Goal: Book appointment/travel/reservation

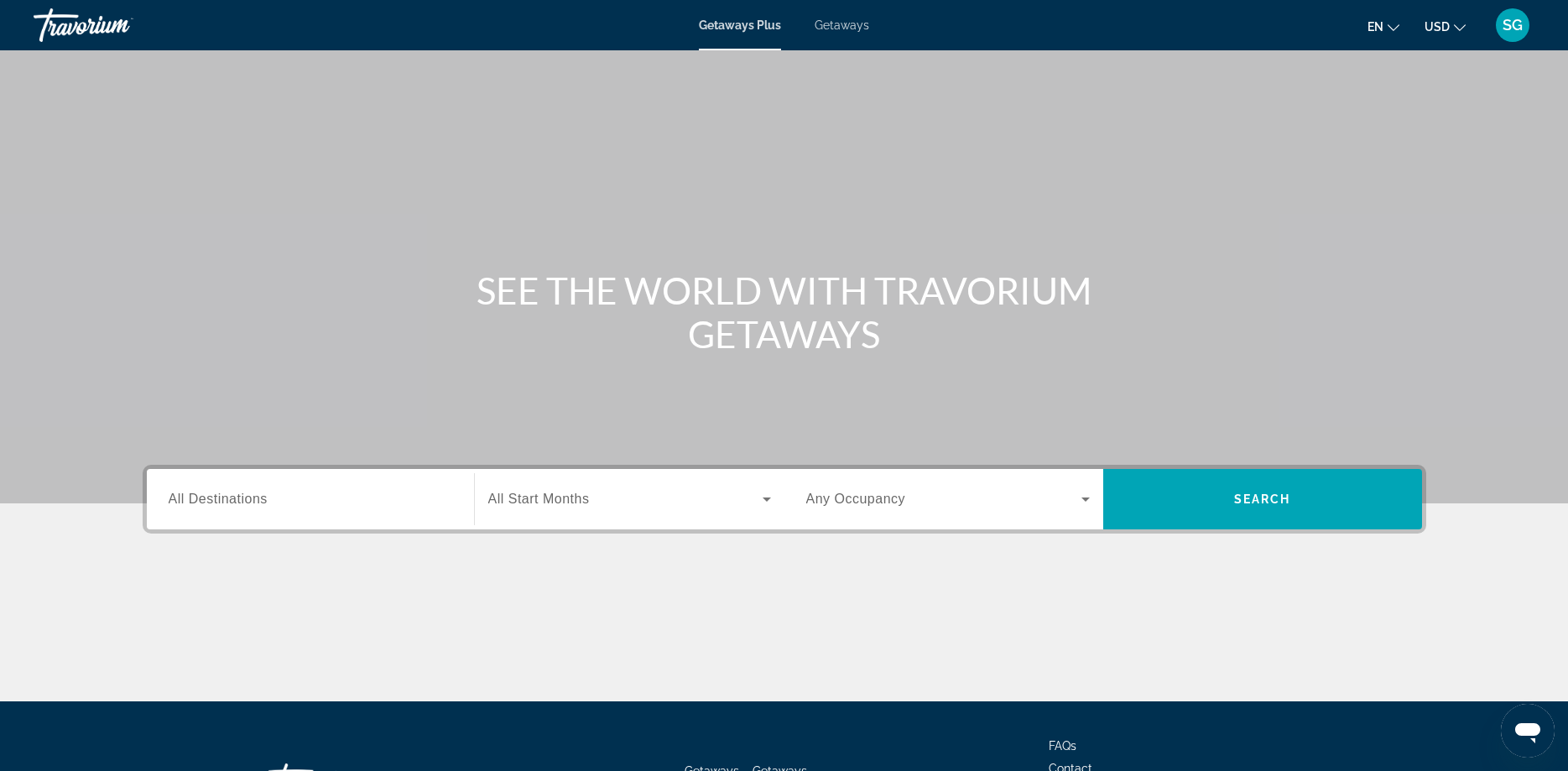
click at [288, 498] on input "Destination All Destinations" at bounding box center [310, 500] width 283 height 20
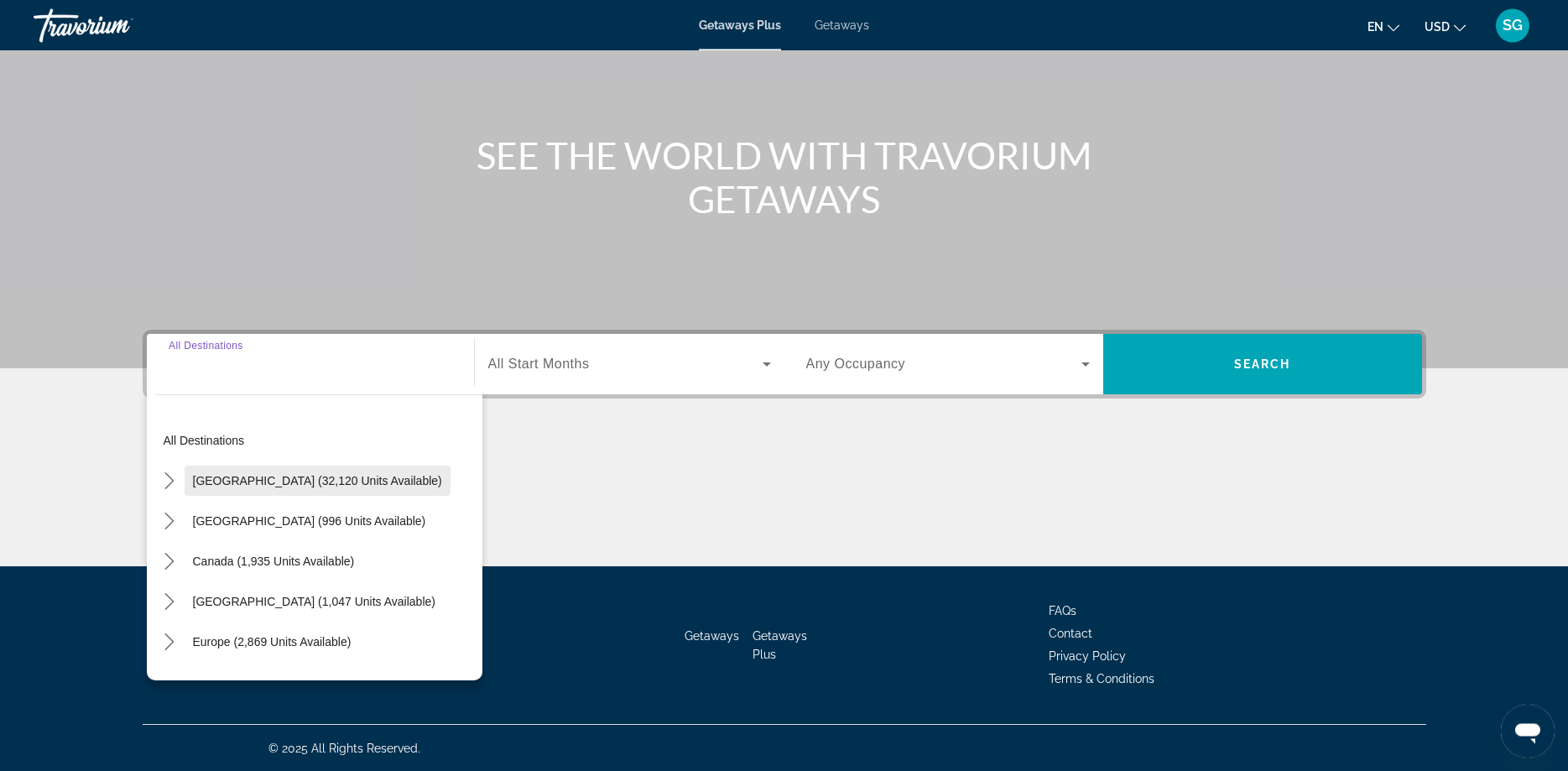
scroll to position [136, 0]
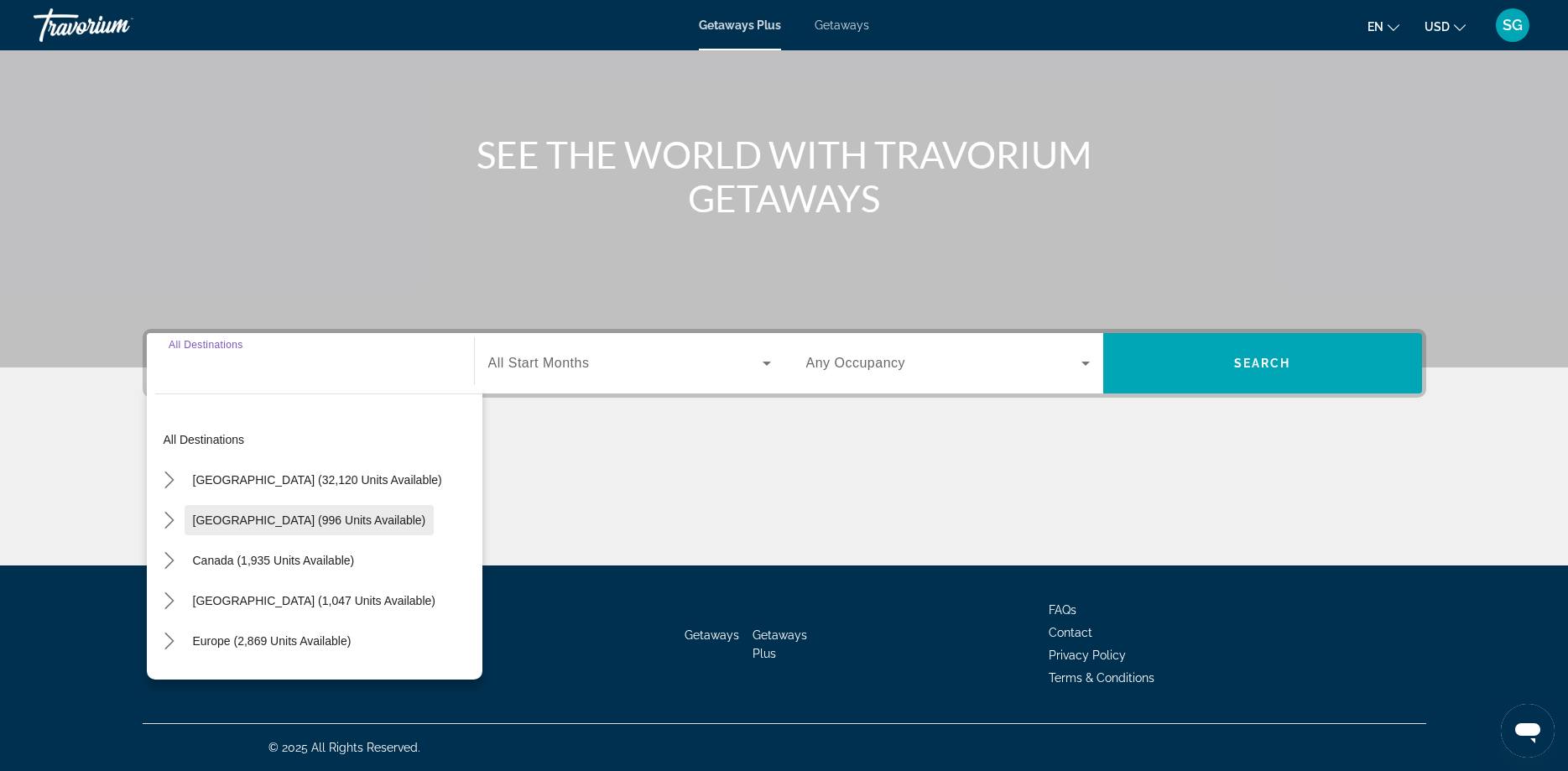
click at [240, 519] on span "[GEOGRAPHIC_DATA] (996 units available)" at bounding box center [309, 520] width 233 height 13
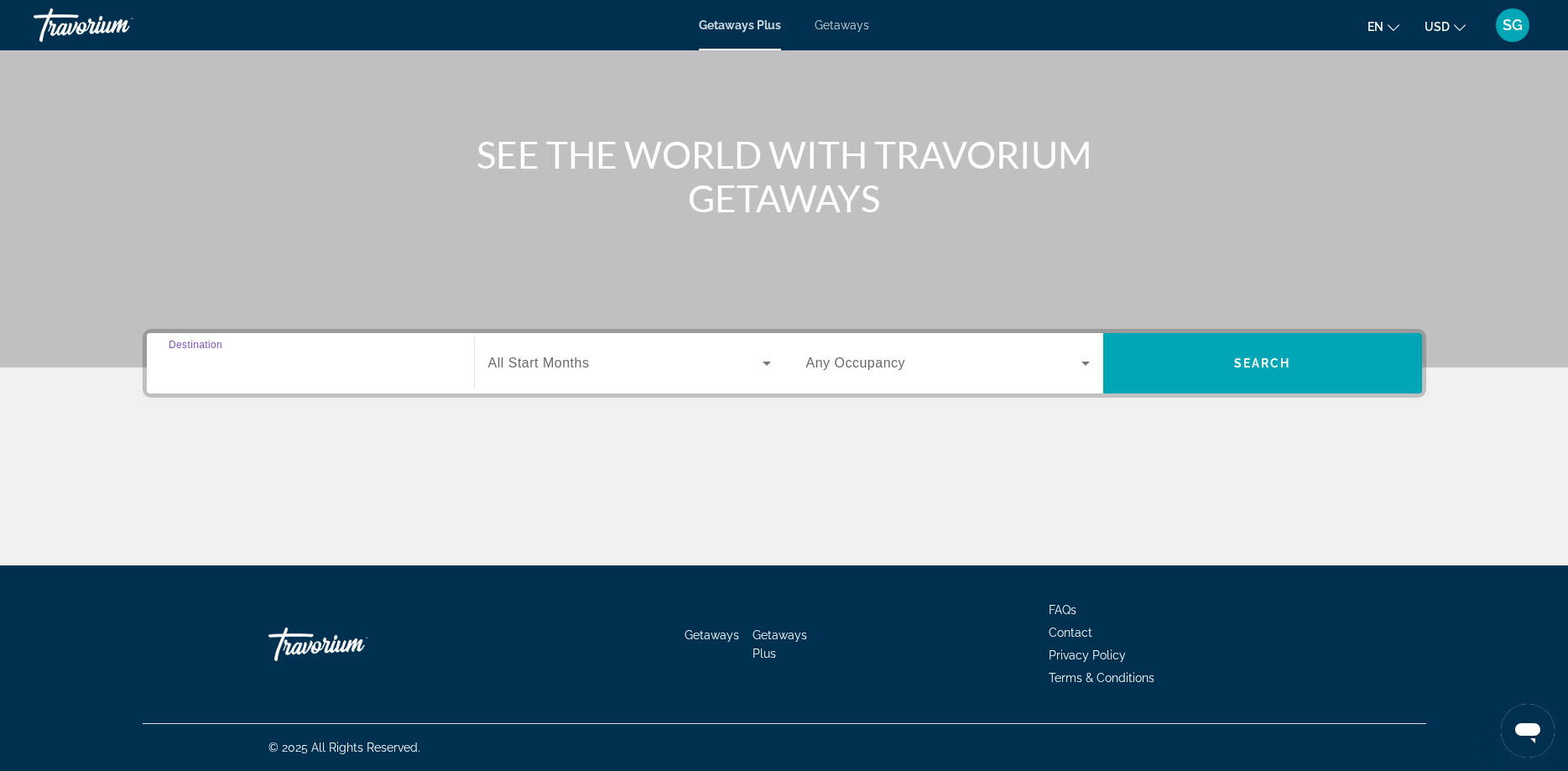
type input "**********"
click at [599, 364] on span "Search widget" at bounding box center [625, 363] width 274 height 20
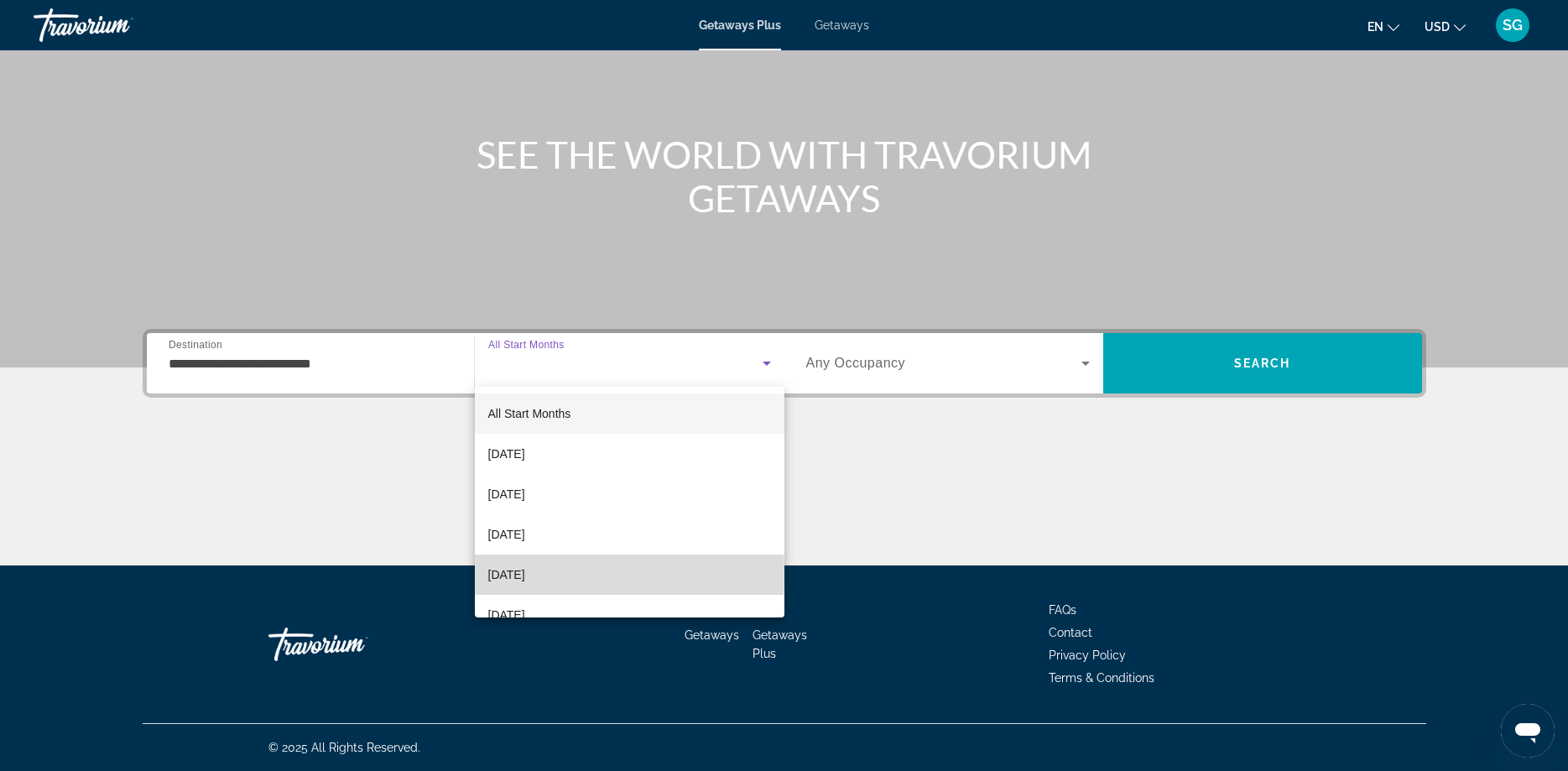
click at [510, 575] on span "[DATE]" at bounding box center [507, 575] width 37 height 20
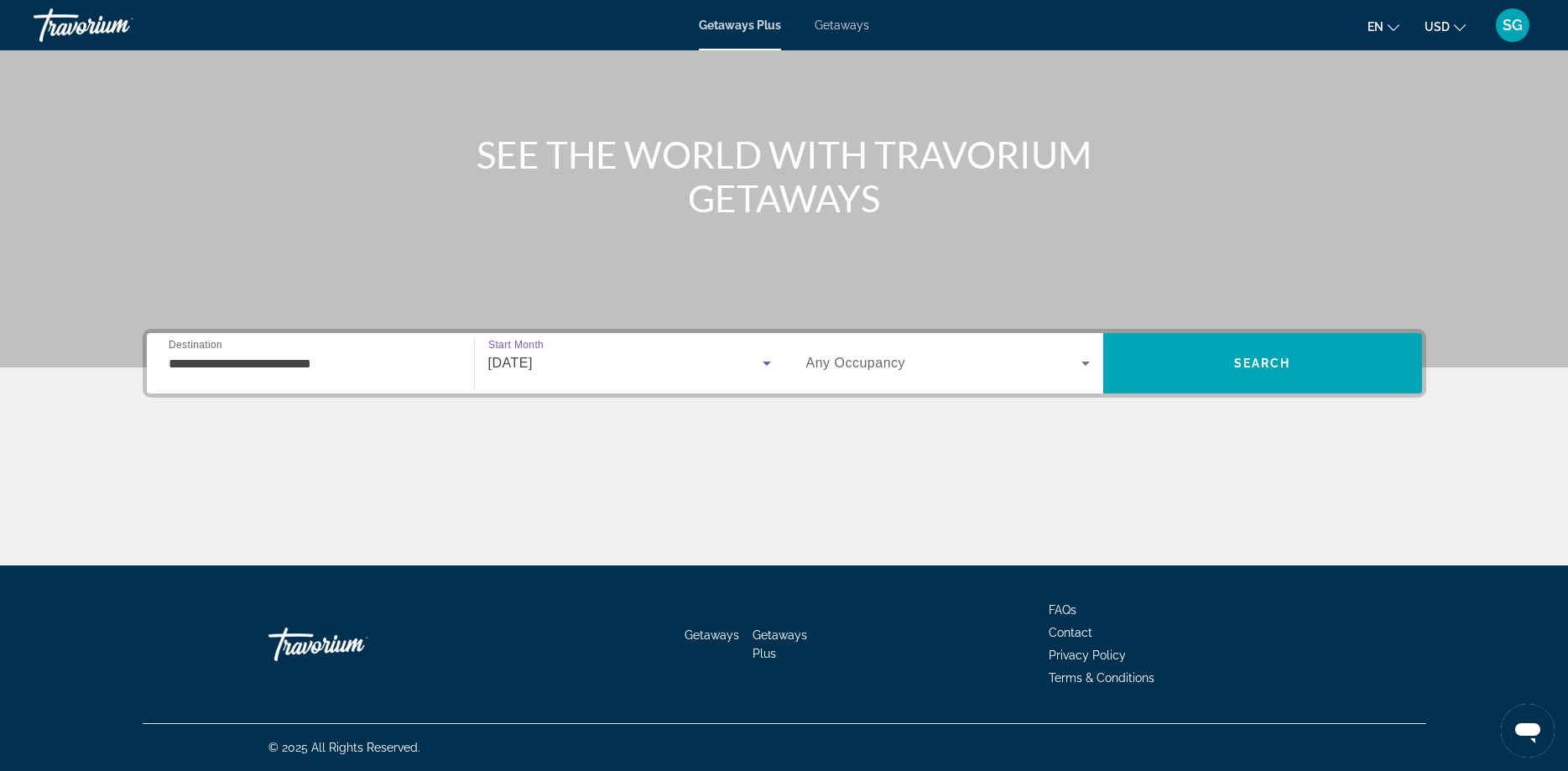
click at [1049, 363] on span "Search widget" at bounding box center [944, 363] width 275 height 20
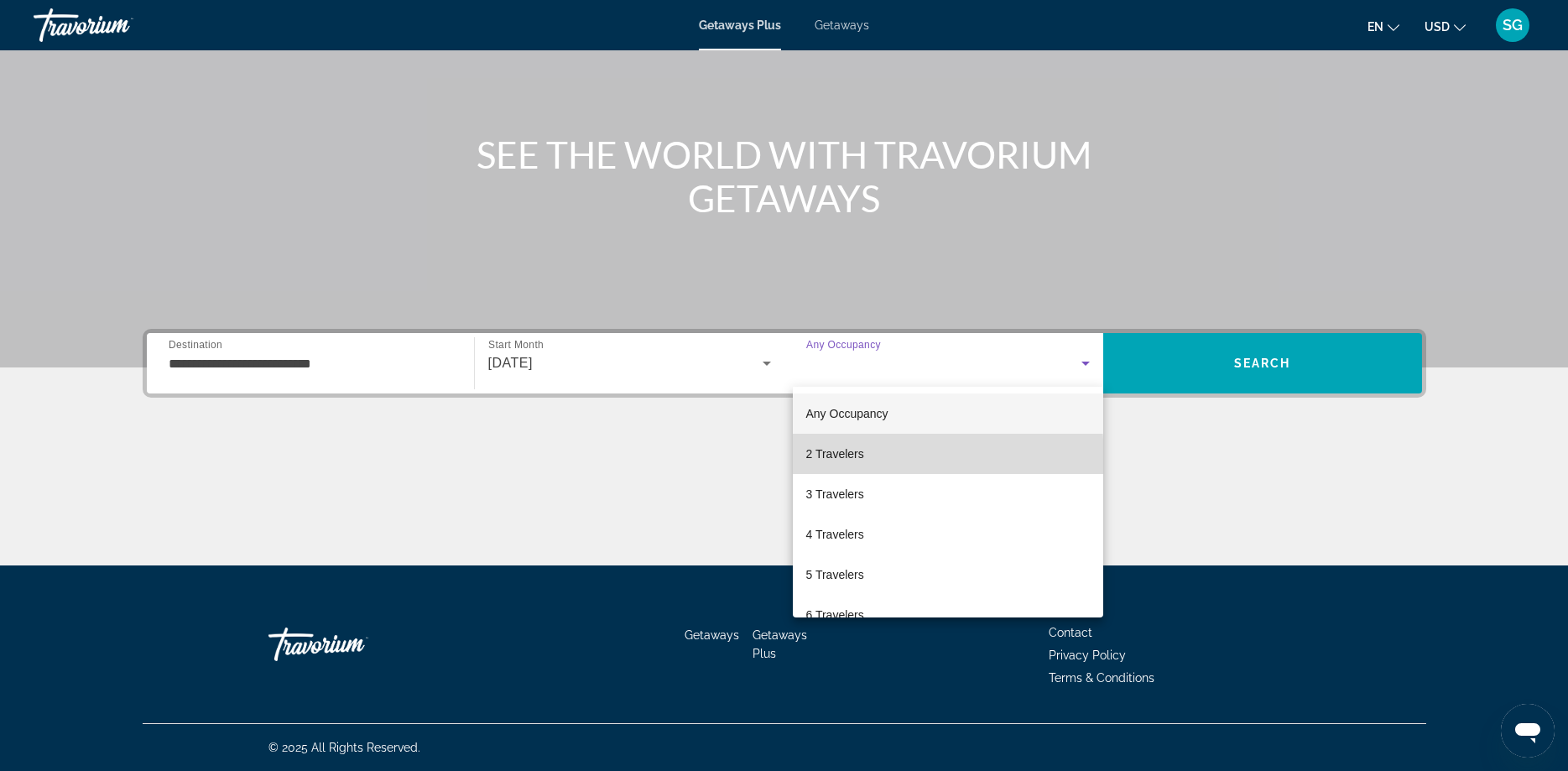
click at [863, 458] on span "2 Travelers" at bounding box center [835, 454] width 58 height 20
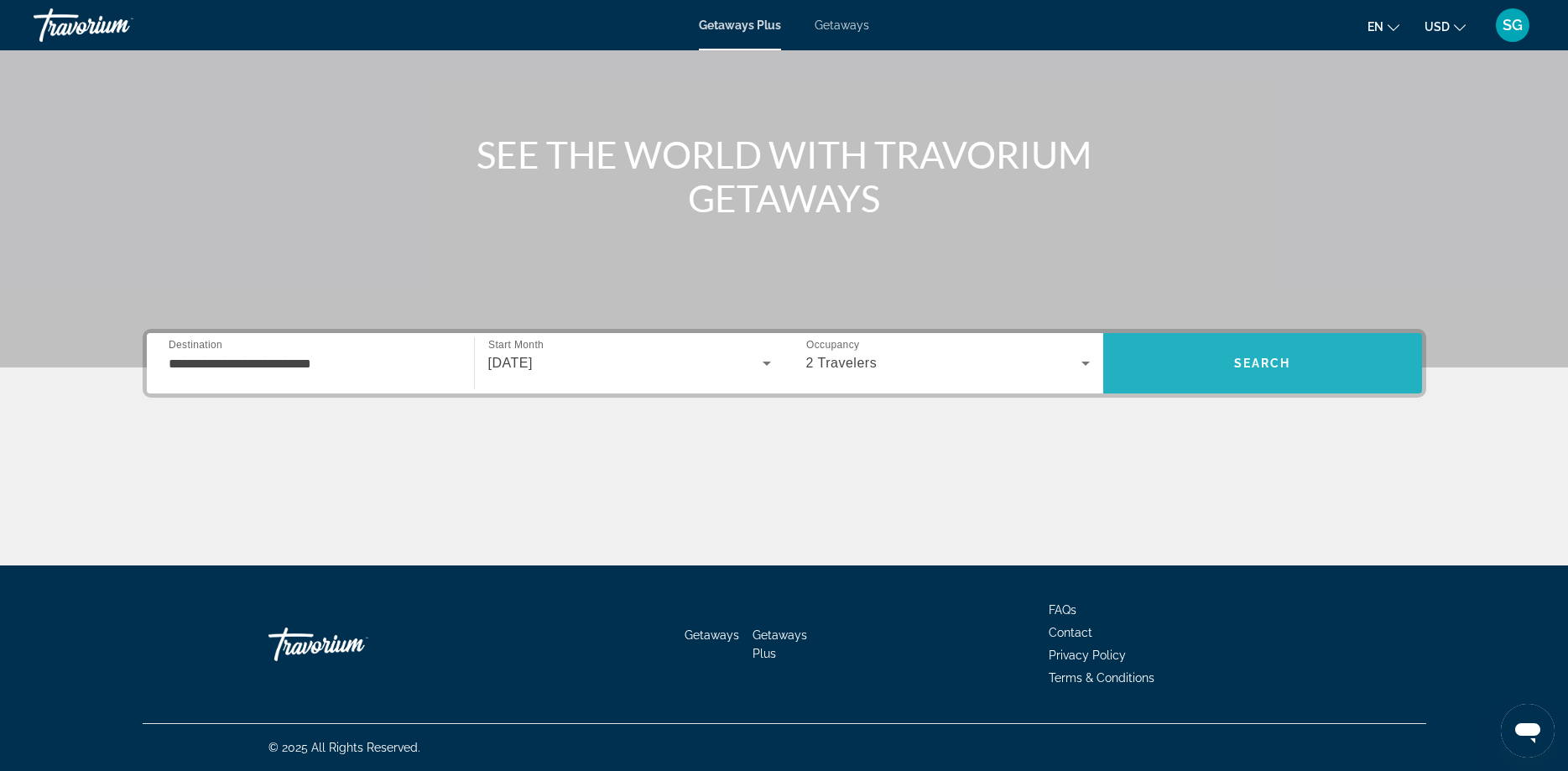
click at [1195, 368] on span "Search" at bounding box center [1263, 363] width 319 height 40
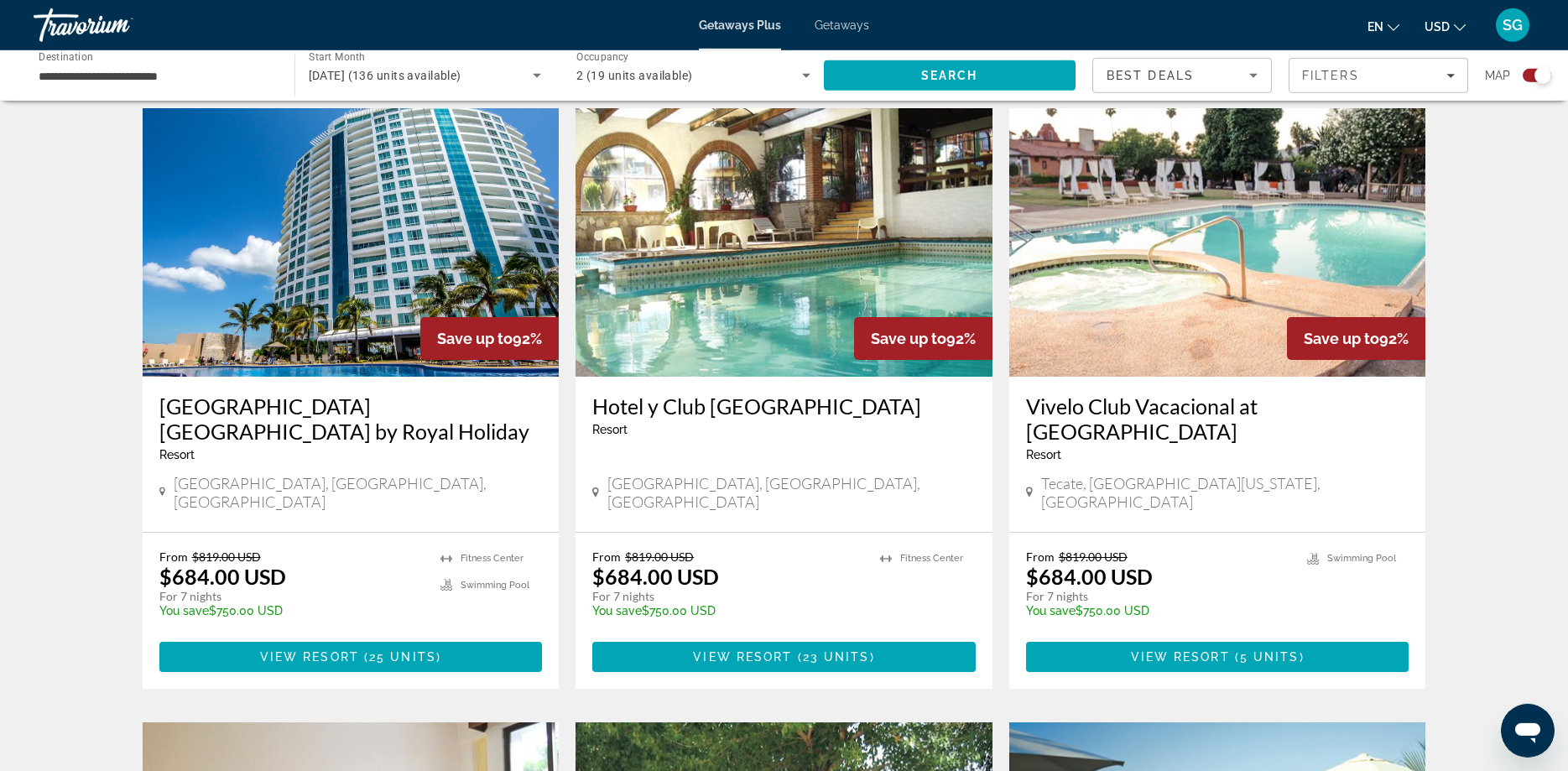
scroll to position [1112, 0]
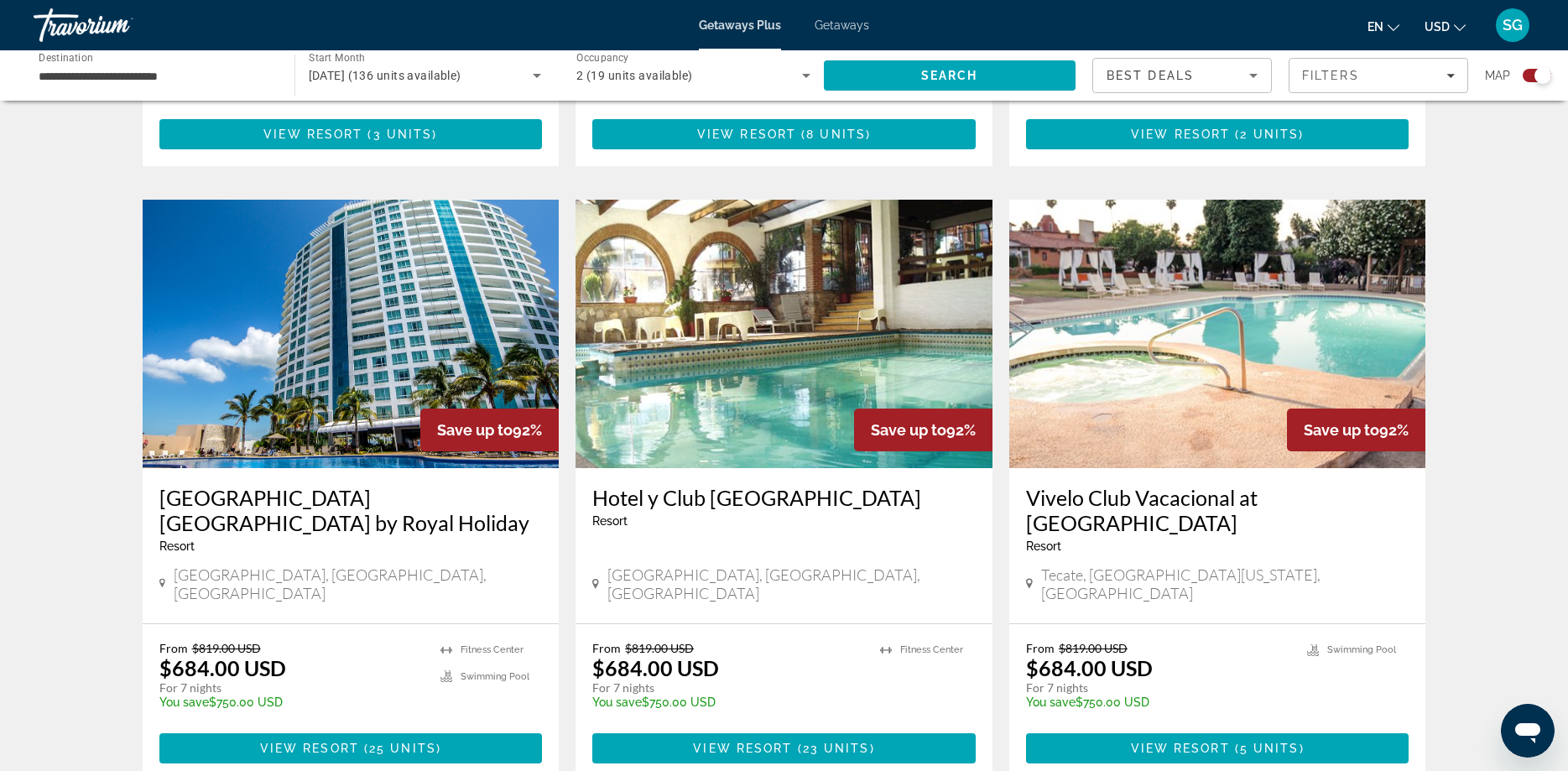
click at [757, 281] on img "Main content" at bounding box center [784, 333] width 417 height 268
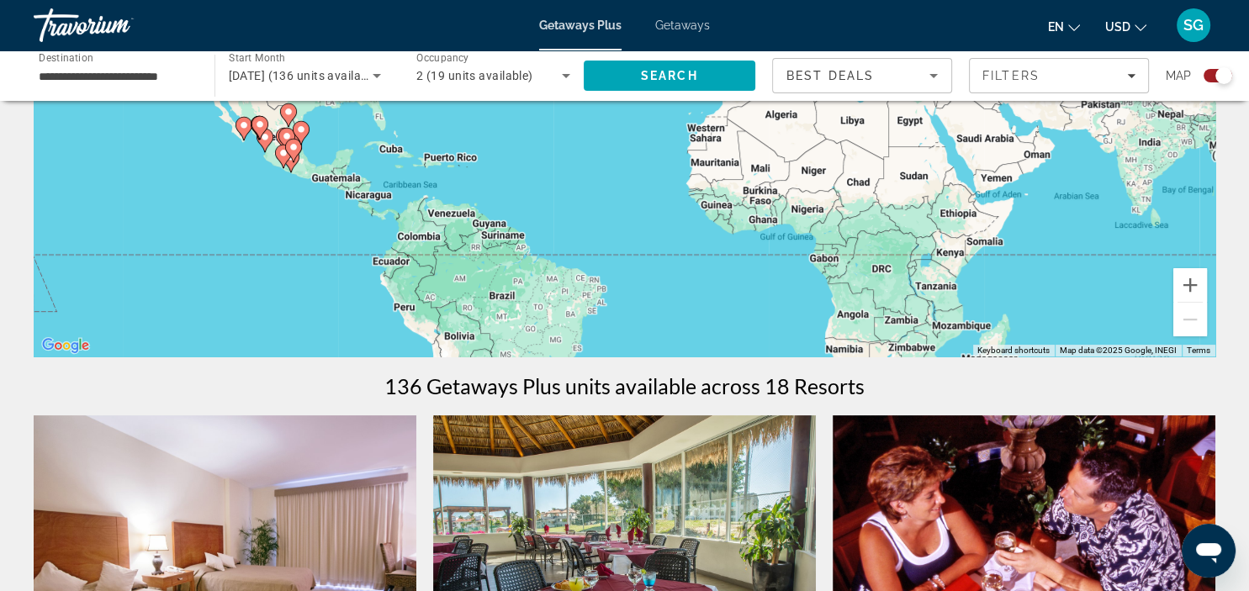
scroll to position [355, 0]
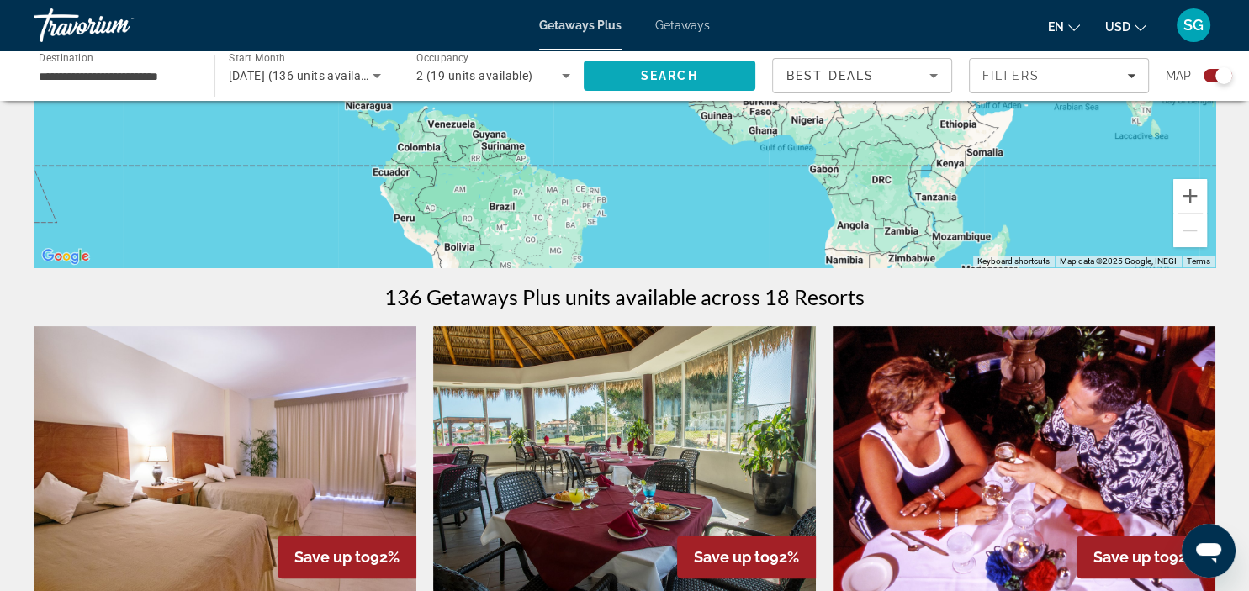
click at [670, 82] on span "Search" at bounding box center [669, 75] width 57 height 13
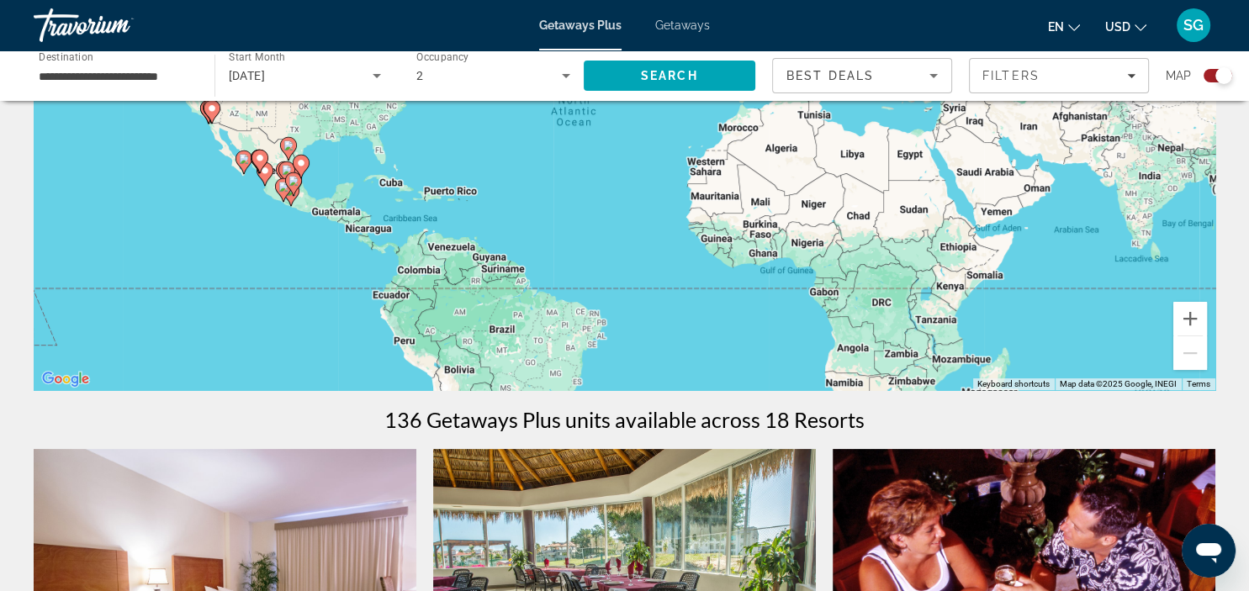
scroll to position [266, 0]
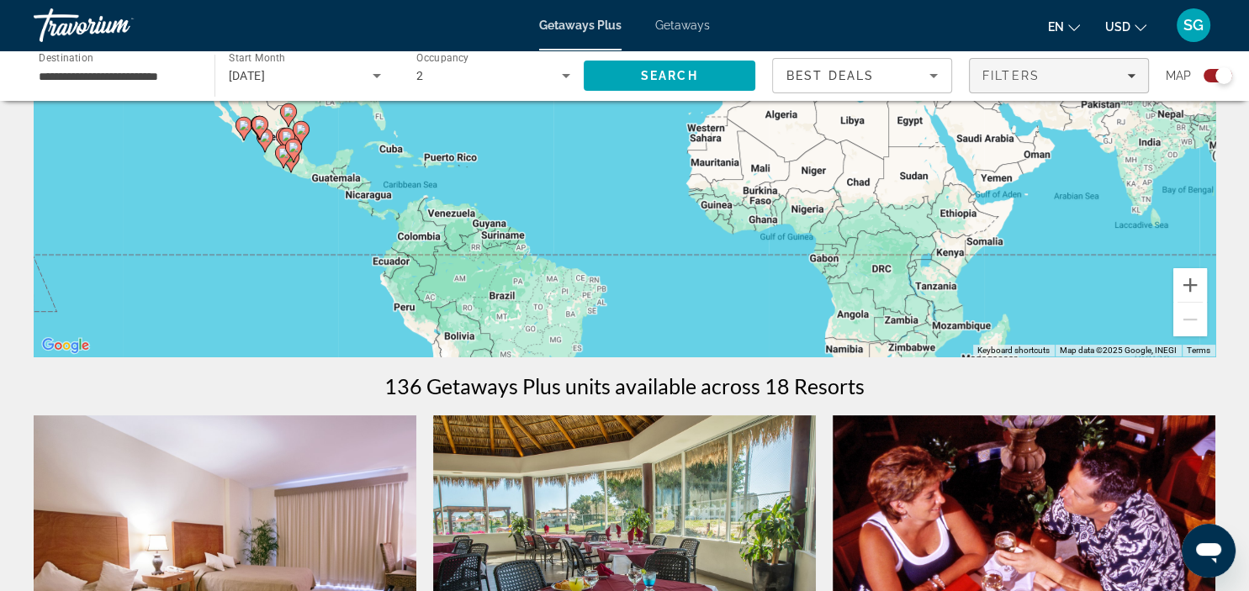
click at [1070, 82] on div "Filters" at bounding box center [1058, 75] width 153 height 13
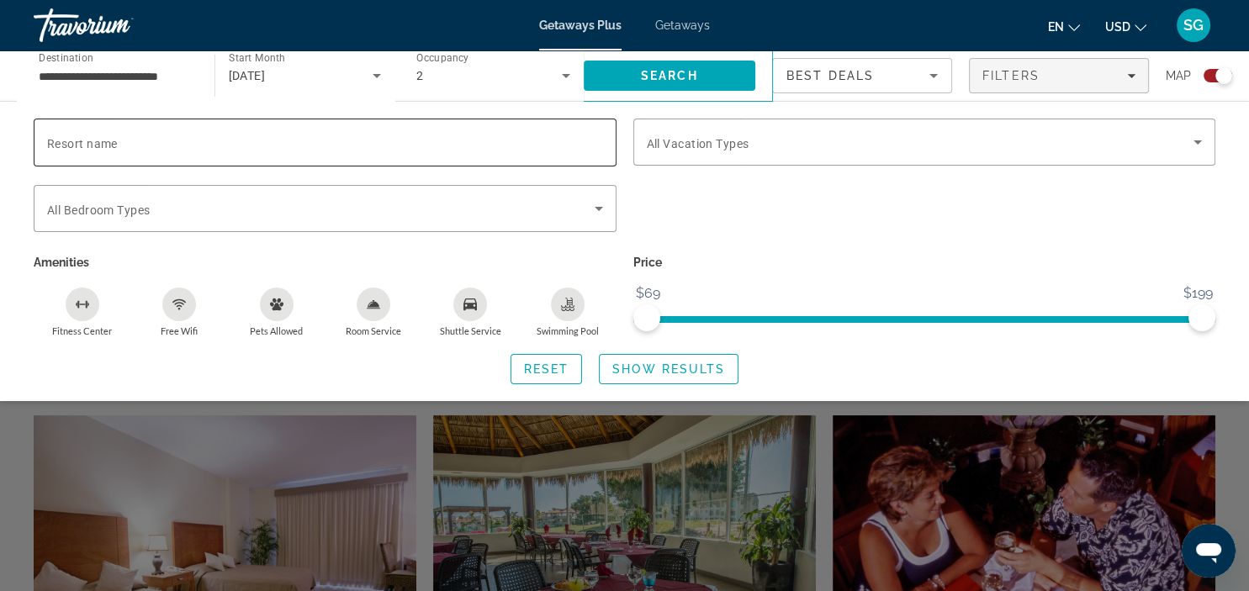
click at [181, 144] on input "Resort name" at bounding box center [325, 143] width 556 height 20
type input "**********"
click at [641, 372] on span "Show Results" at bounding box center [668, 369] width 113 height 13
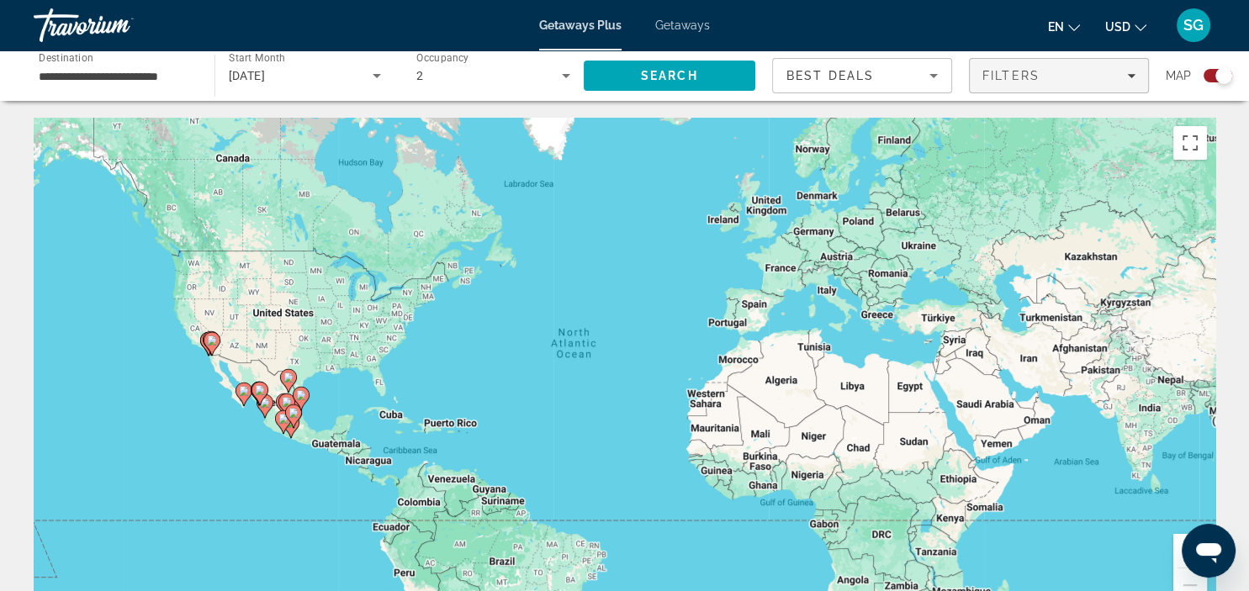
click at [1022, 86] on span "Filters" at bounding box center [1059, 76] width 178 height 40
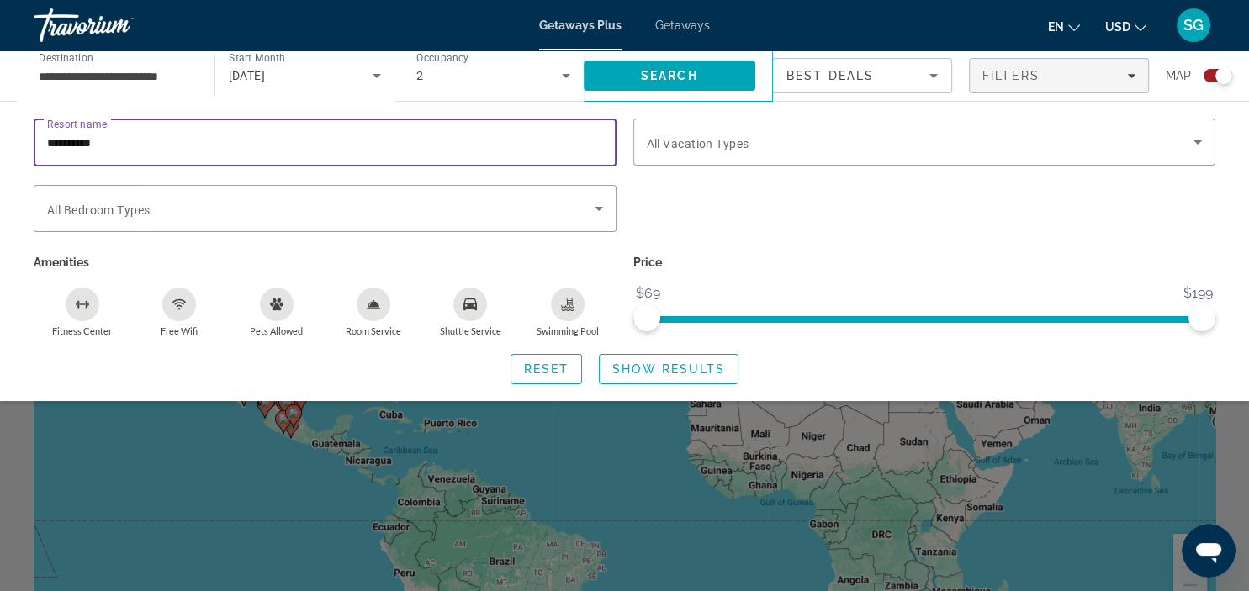
drag, startPoint x: 128, startPoint y: 146, endPoint x: 7, endPoint y: 145, distance: 121.1
click at [47, 145] on input "**********" at bounding box center [325, 143] width 556 height 20
click at [7, 145] on div "**********" at bounding box center [624, 252] width 1249 height 266
drag, startPoint x: 116, startPoint y: 140, endPoint x: -41, endPoint y: 137, distance: 157.3
click at [47, 137] on input "**********" at bounding box center [325, 143] width 556 height 20
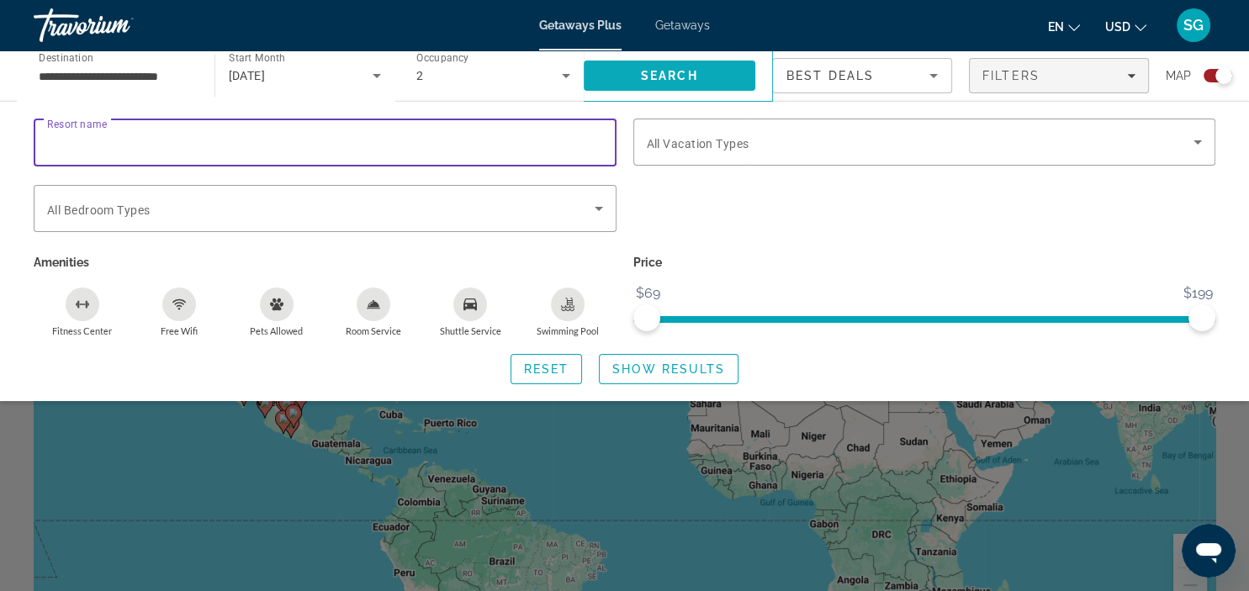
click at [686, 81] on span "Search" at bounding box center [669, 75] width 57 height 13
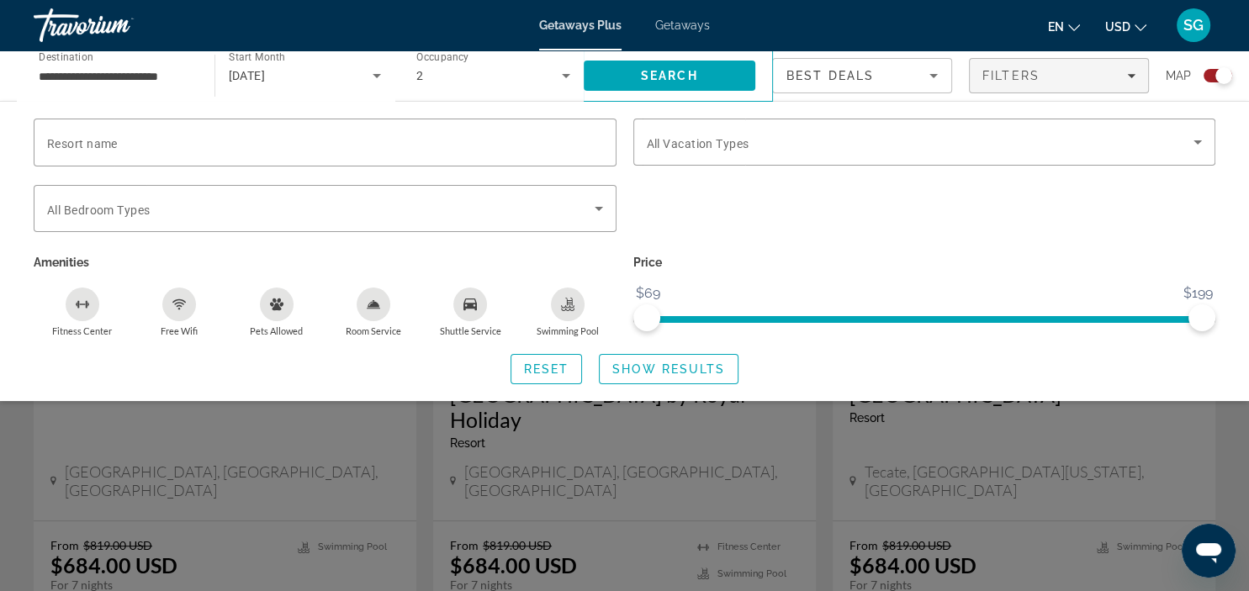
scroll to position [355, 0]
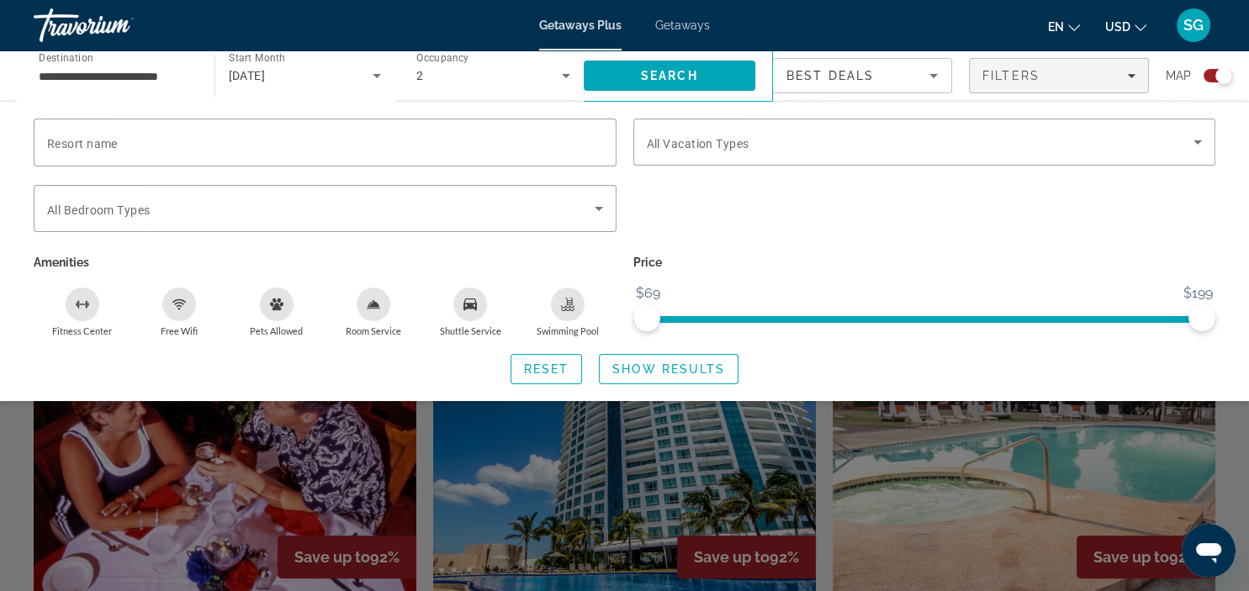
click at [982, 463] on div "Search widget" at bounding box center [624, 421] width 1249 height 339
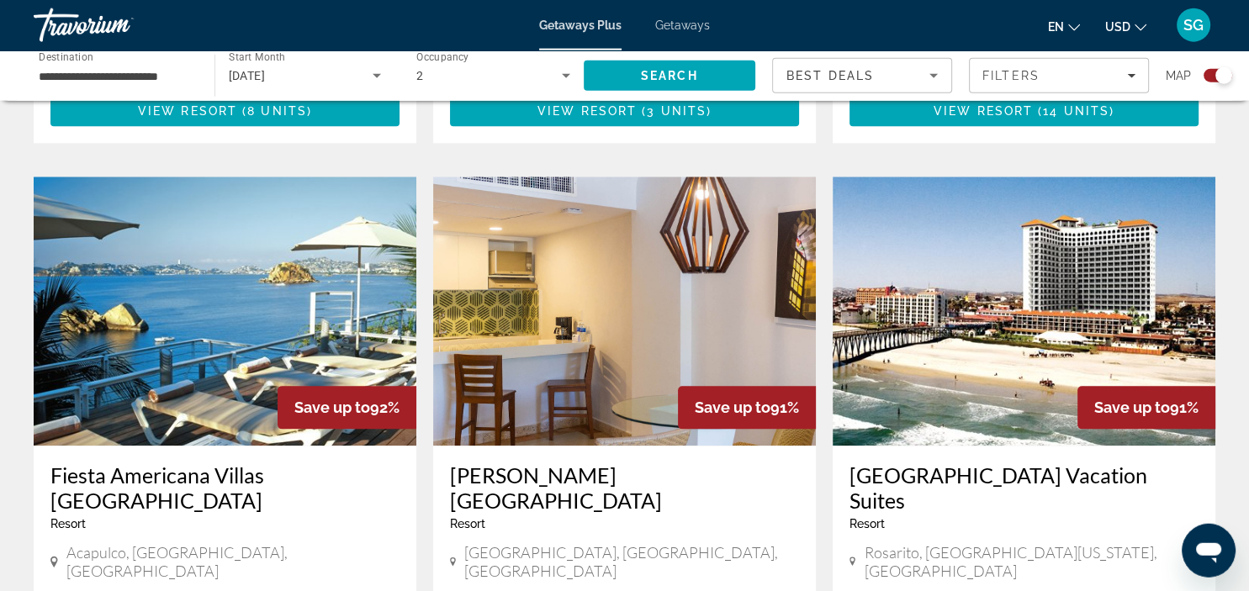
scroll to position [1776, 0]
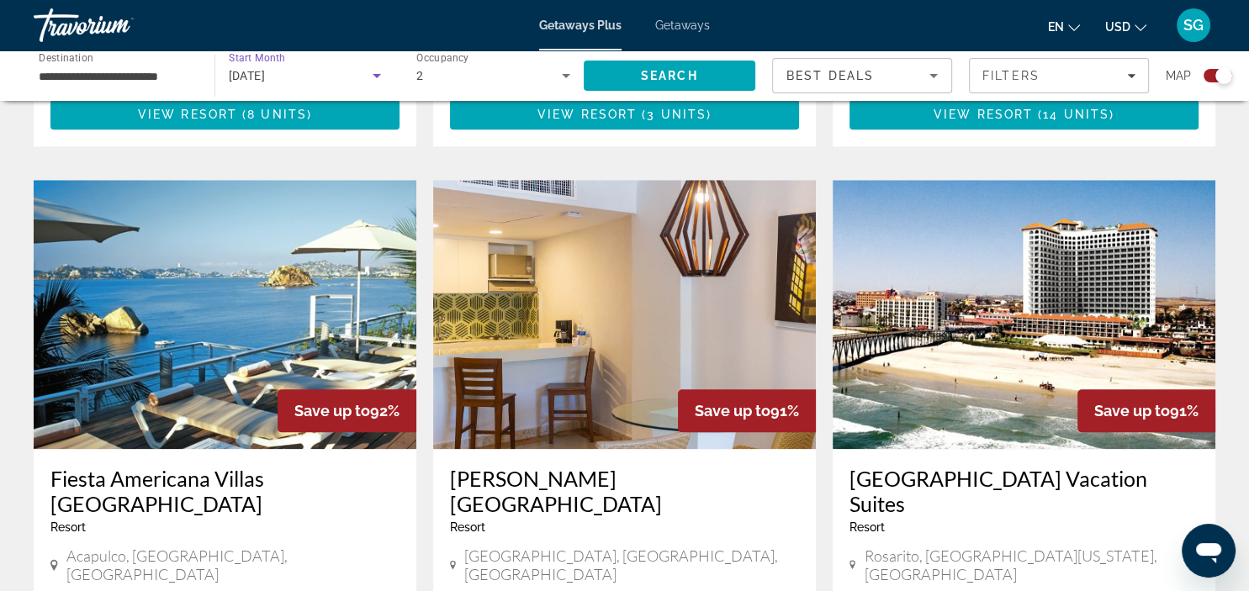
click at [379, 76] on icon "Search widget" at bounding box center [377, 76] width 8 height 4
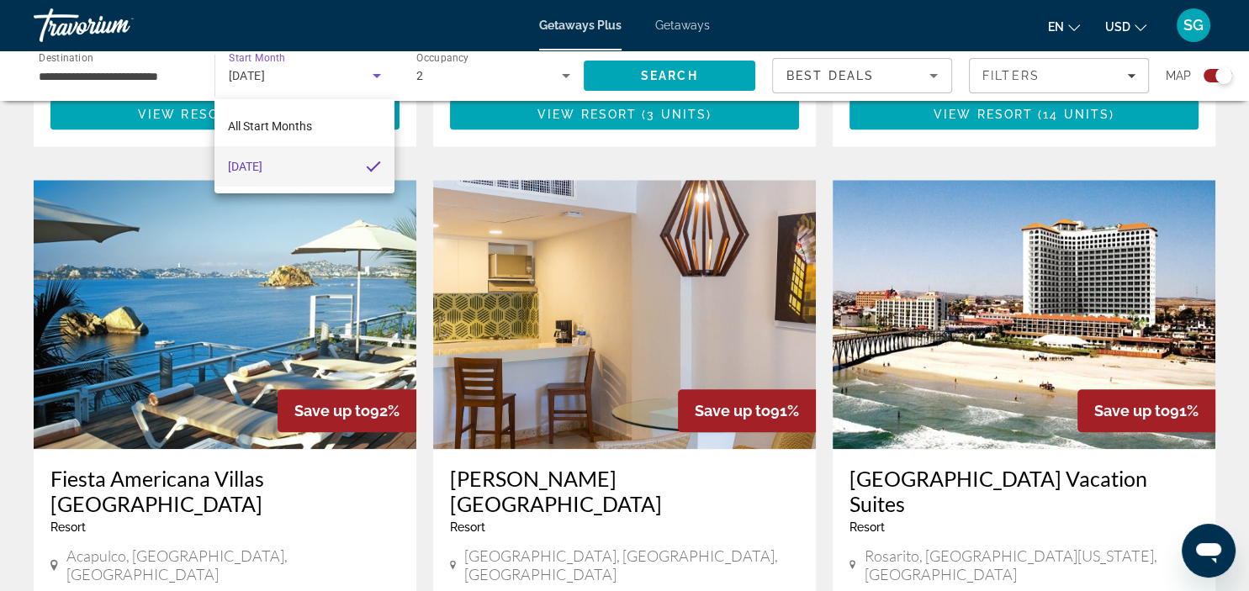
click at [379, 76] on div at bounding box center [624, 295] width 1249 height 591
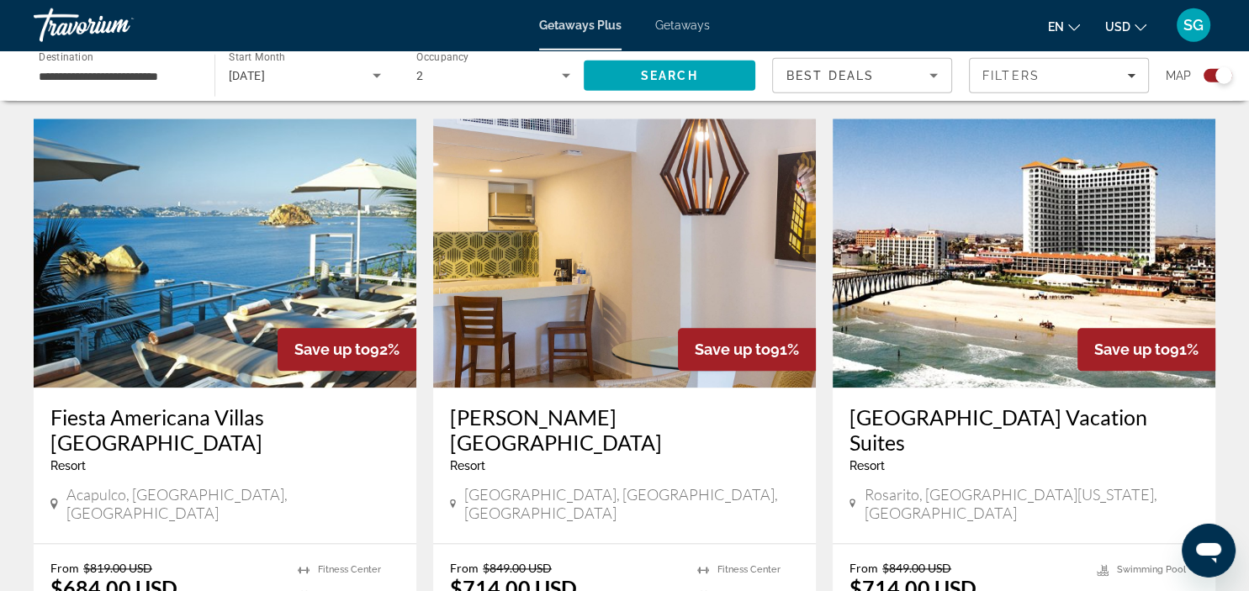
scroll to position [1865, 0]
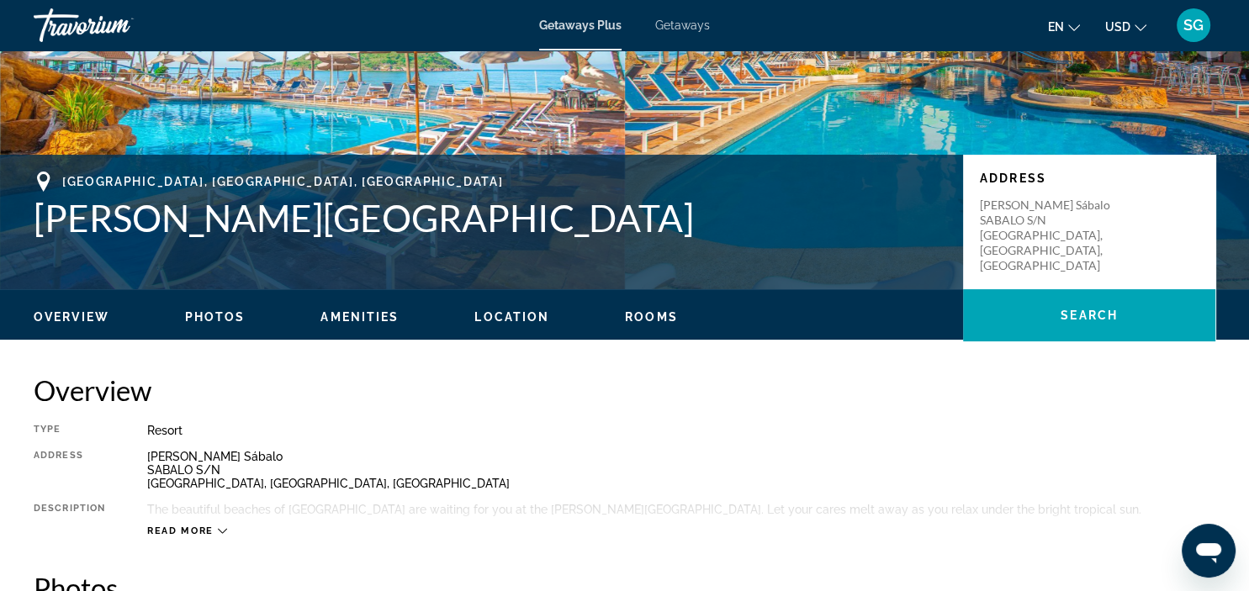
scroll to position [177, 0]
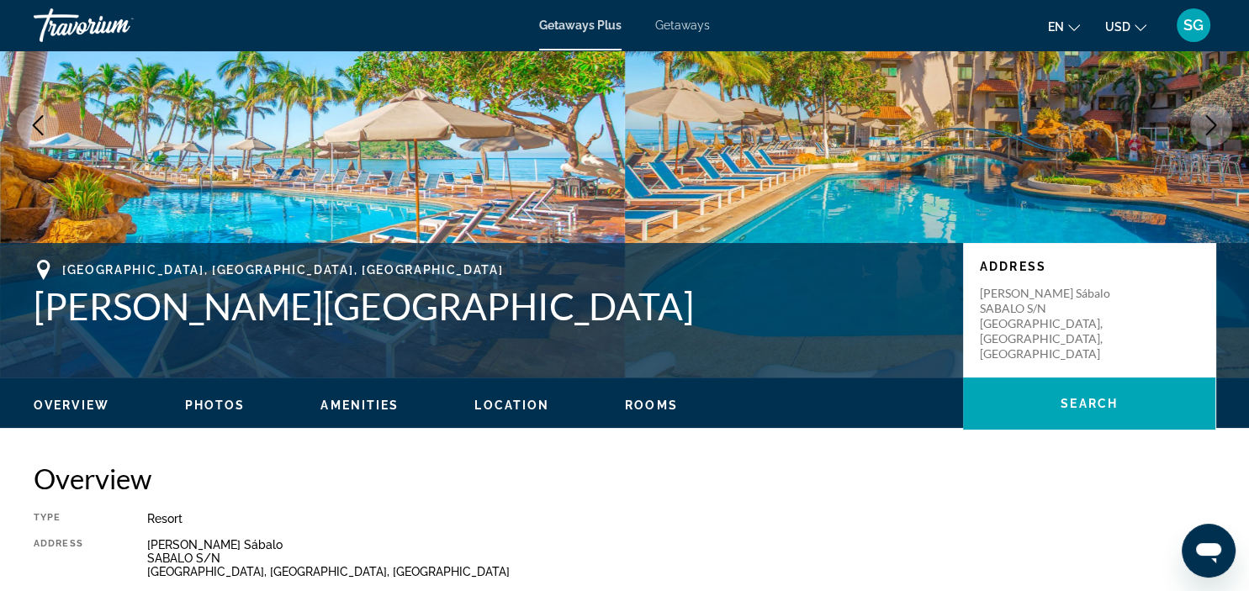
click at [649, 404] on span "Rooms" at bounding box center [651, 405] width 53 height 13
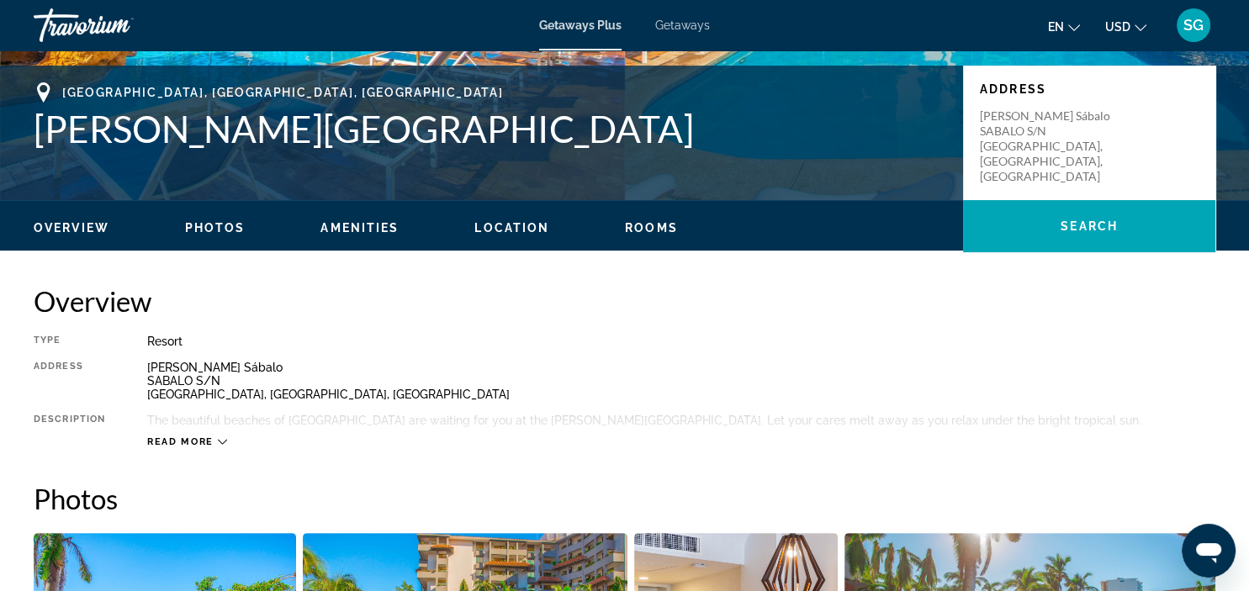
scroll to position [0, 0]
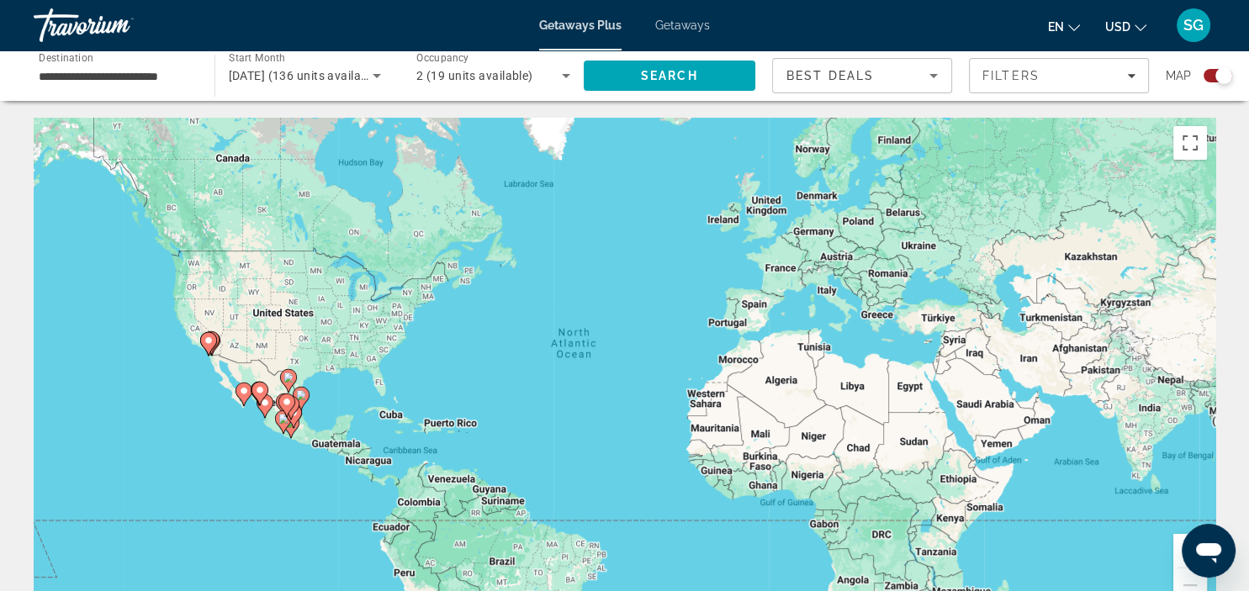
click at [361, 81] on span "[DATE] (136 units available)" at bounding box center [305, 75] width 153 height 13
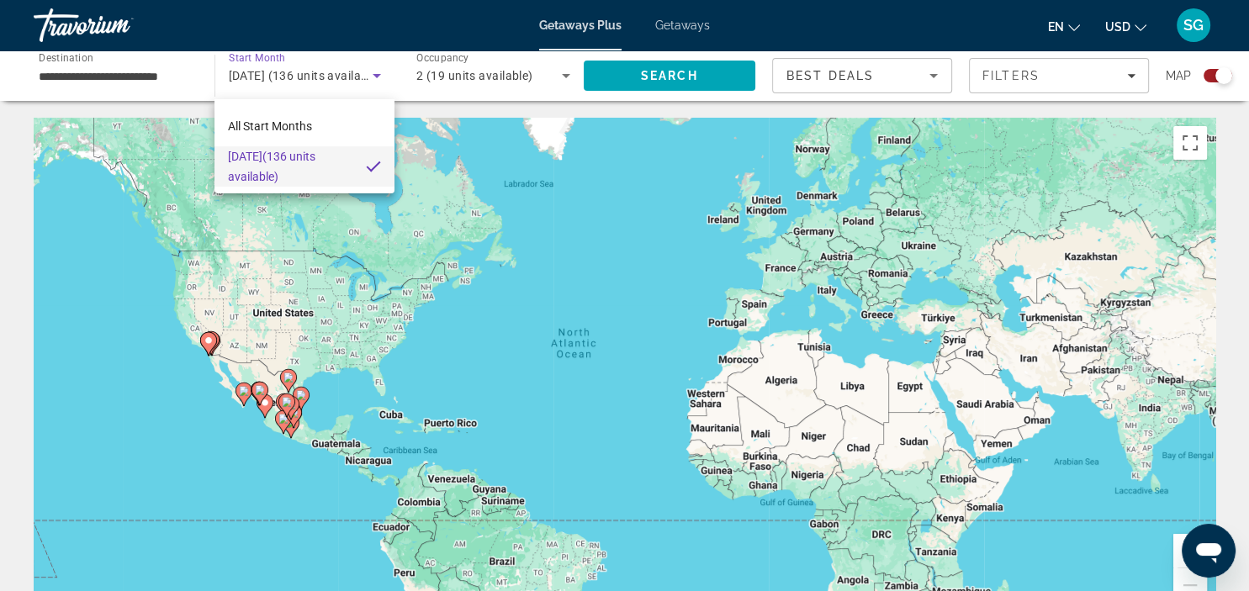
click at [291, 70] on div at bounding box center [624, 295] width 1249 height 591
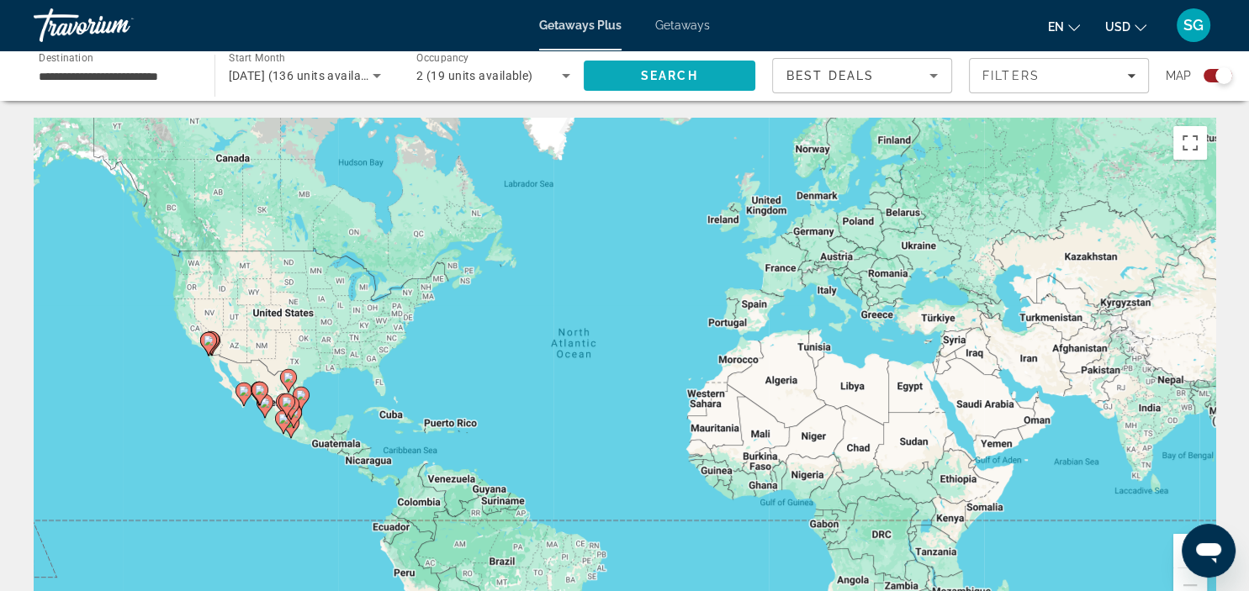
click at [657, 86] on span "Search" at bounding box center [670, 76] width 172 height 40
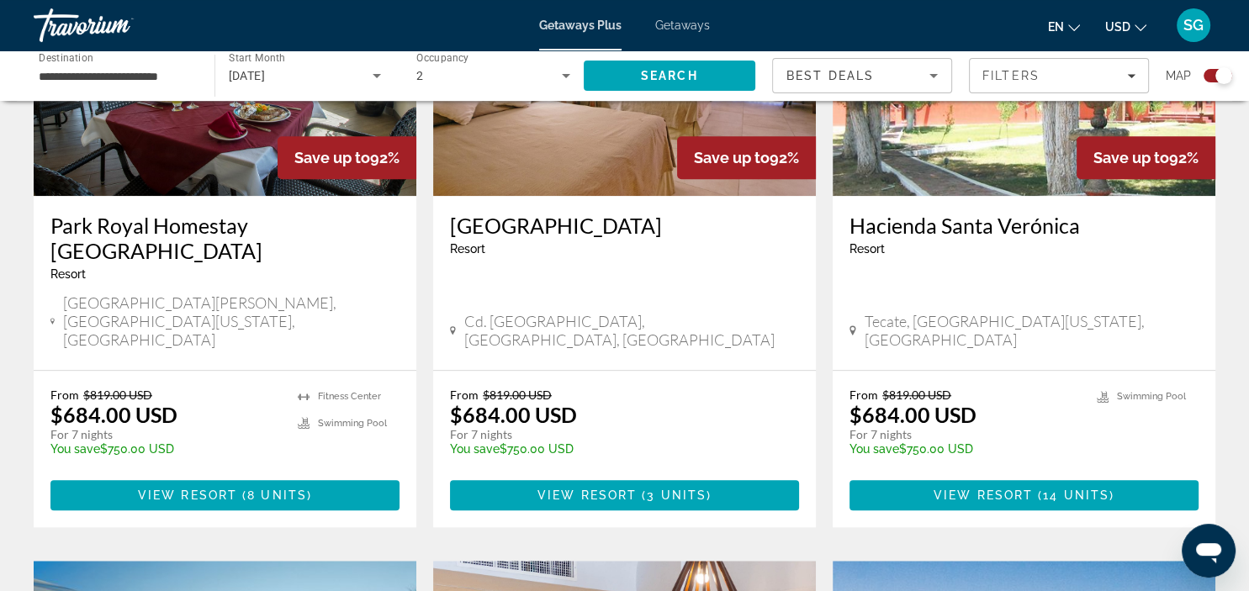
scroll to position [1332, 0]
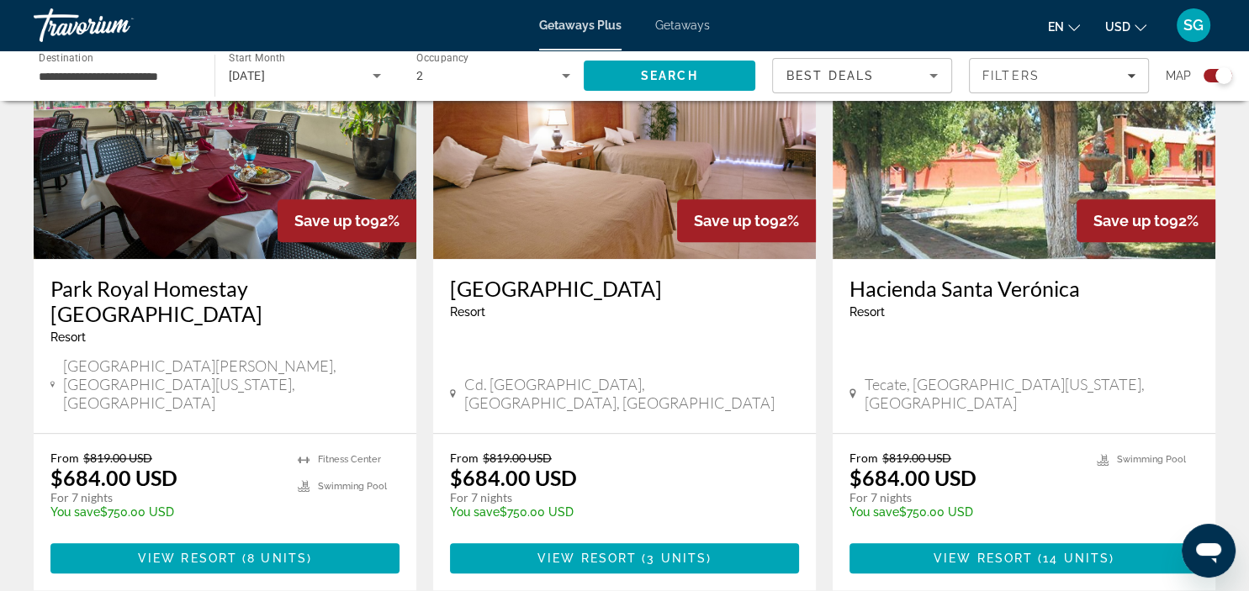
click at [128, 69] on input "**********" at bounding box center [116, 76] width 154 height 20
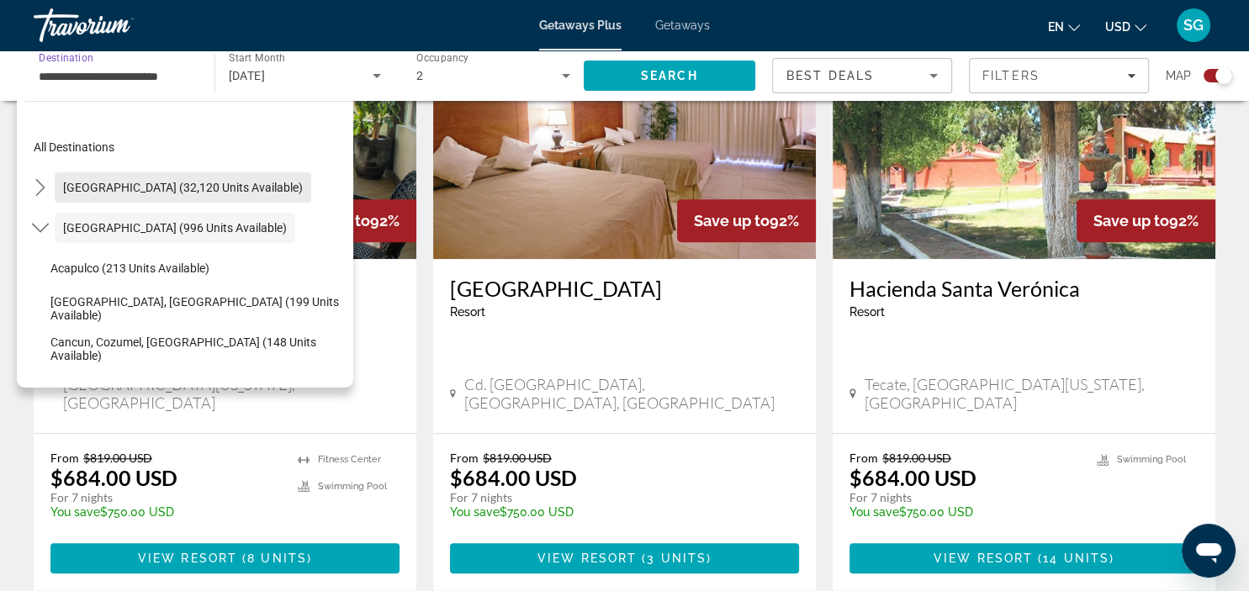
click at [131, 193] on button "[GEOGRAPHIC_DATA] (32,120 units available)" at bounding box center [183, 187] width 257 height 30
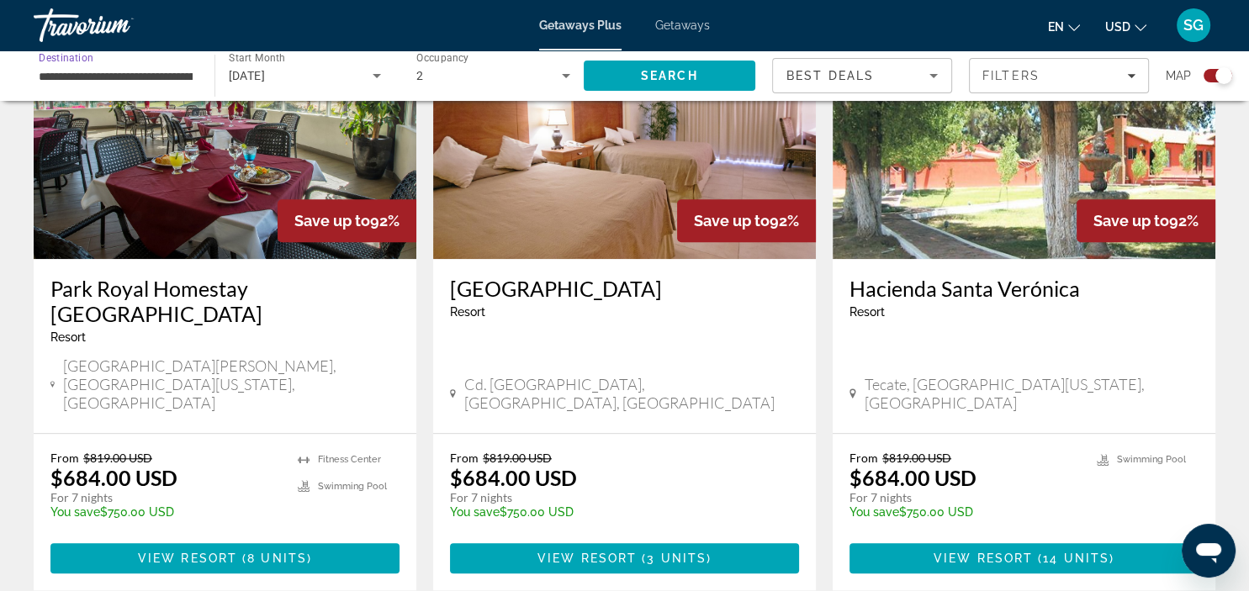
scroll to position [0, 54]
click at [651, 76] on span "Search" at bounding box center [669, 75] width 57 height 13
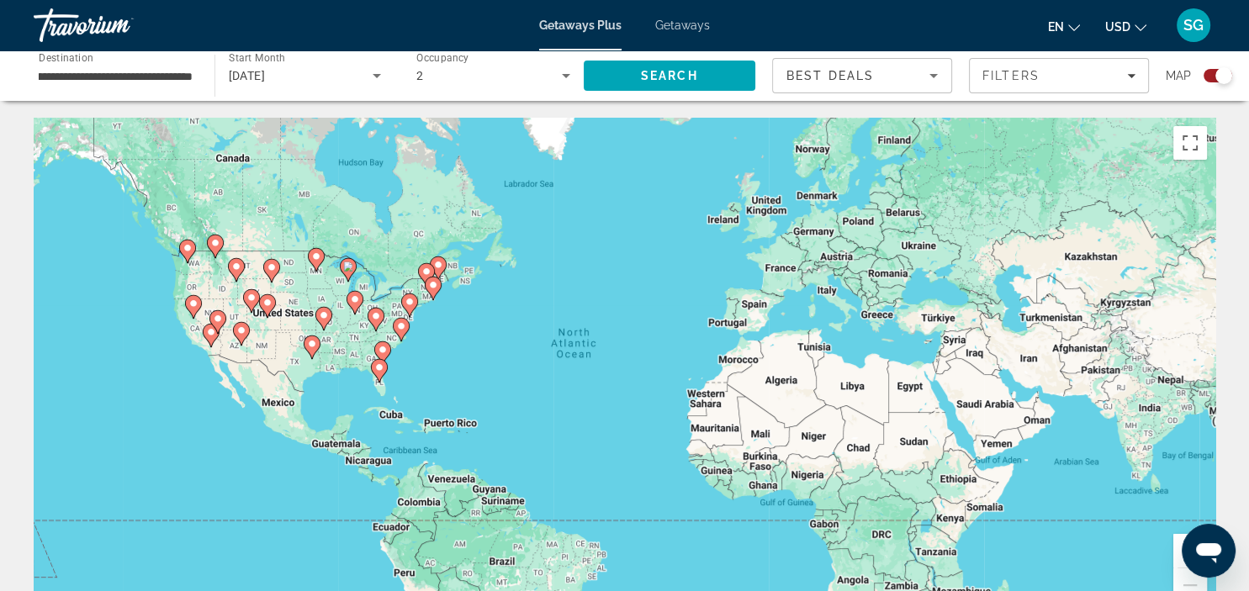
click at [377, 372] on image "Main content" at bounding box center [379, 368] width 10 height 10
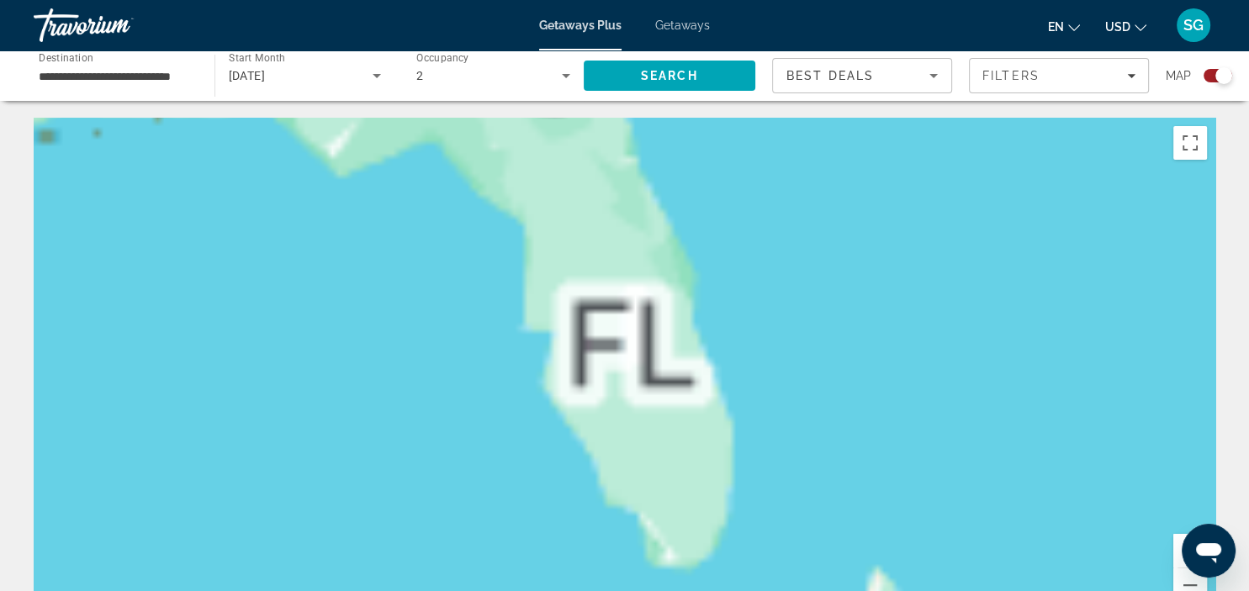
scroll to position [0, 11]
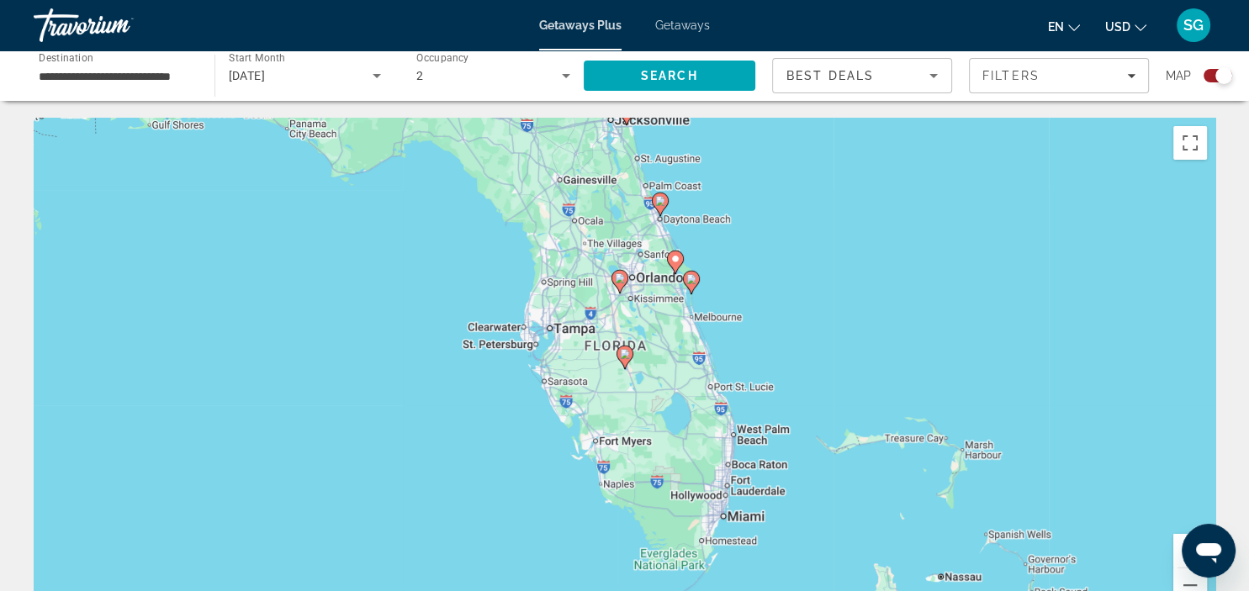
click at [619, 285] on icon "Main content" at bounding box center [619, 282] width 15 height 22
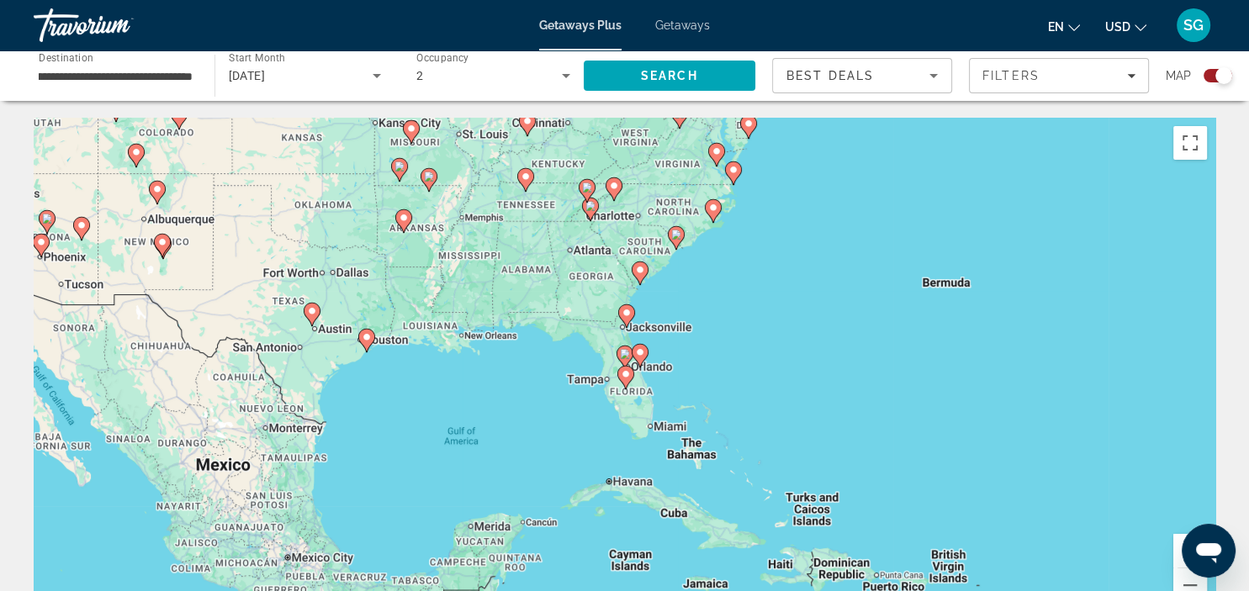
click at [640, 355] on image "Main content" at bounding box center [640, 352] width 10 height 10
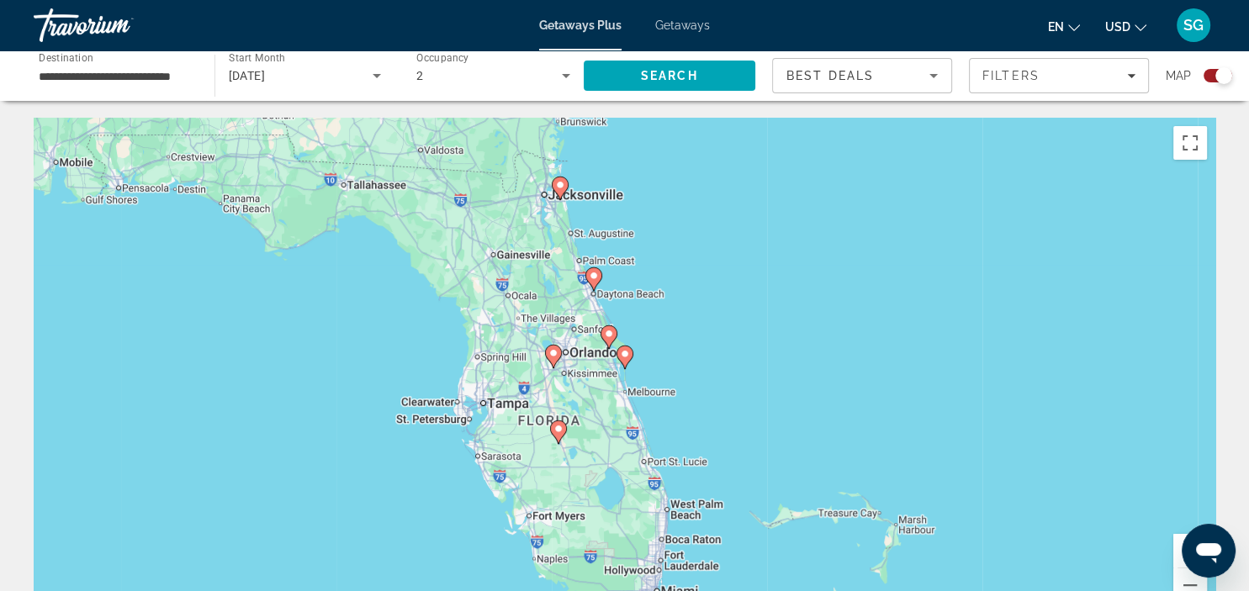
click at [609, 335] on image "Main content" at bounding box center [609, 334] width 10 height 10
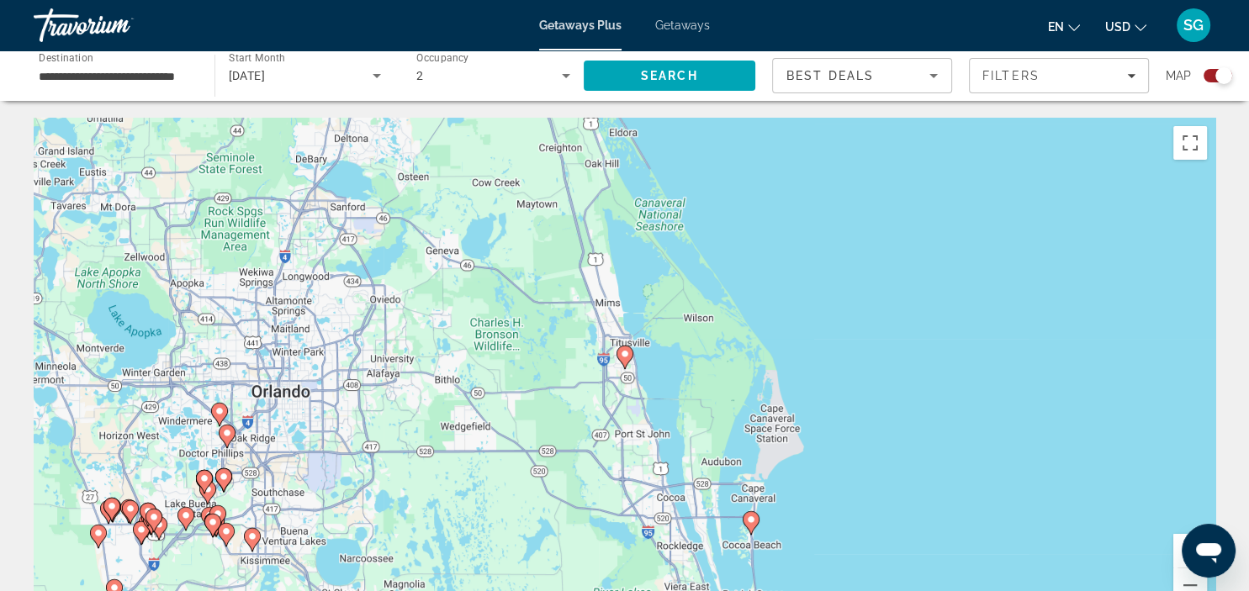
click at [1212, 76] on div "Search widget" at bounding box center [1218, 75] width 29 height 13
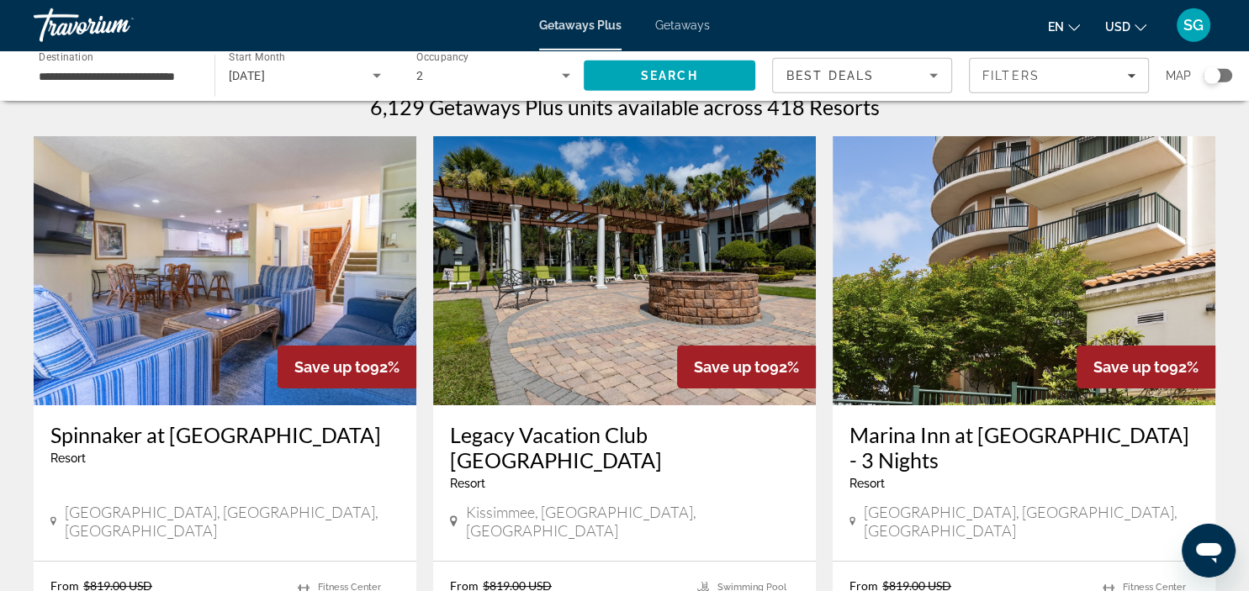
scroll to position [0, 0]
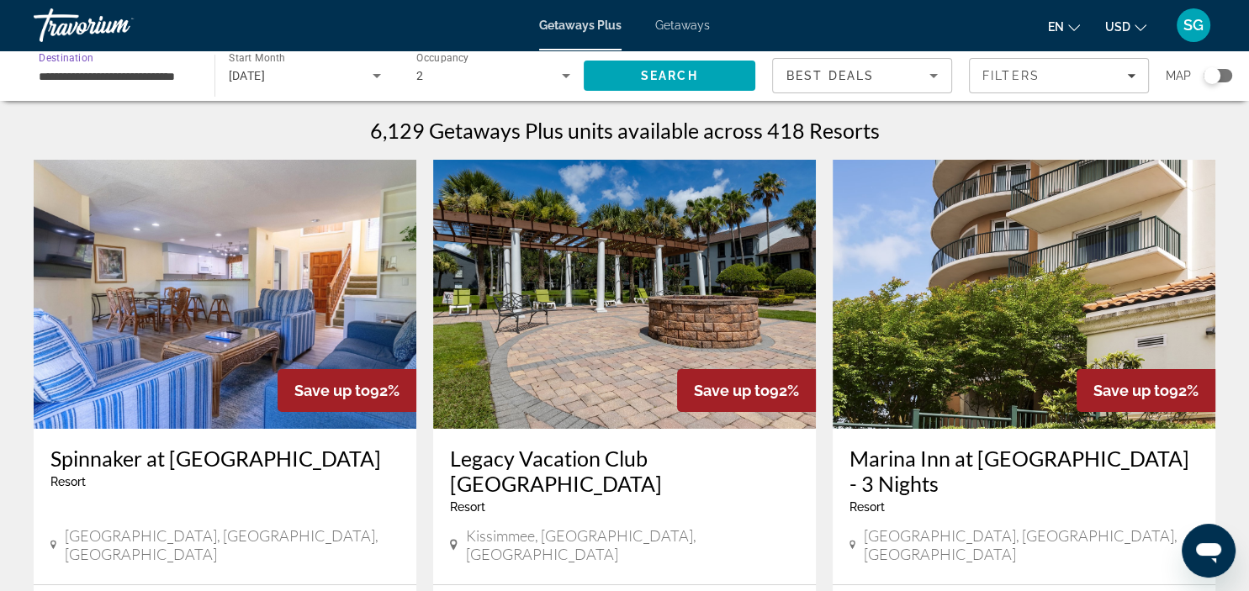
click at [114, 75] on input "**********" at bounding box center [116, 76] width 154 height 20
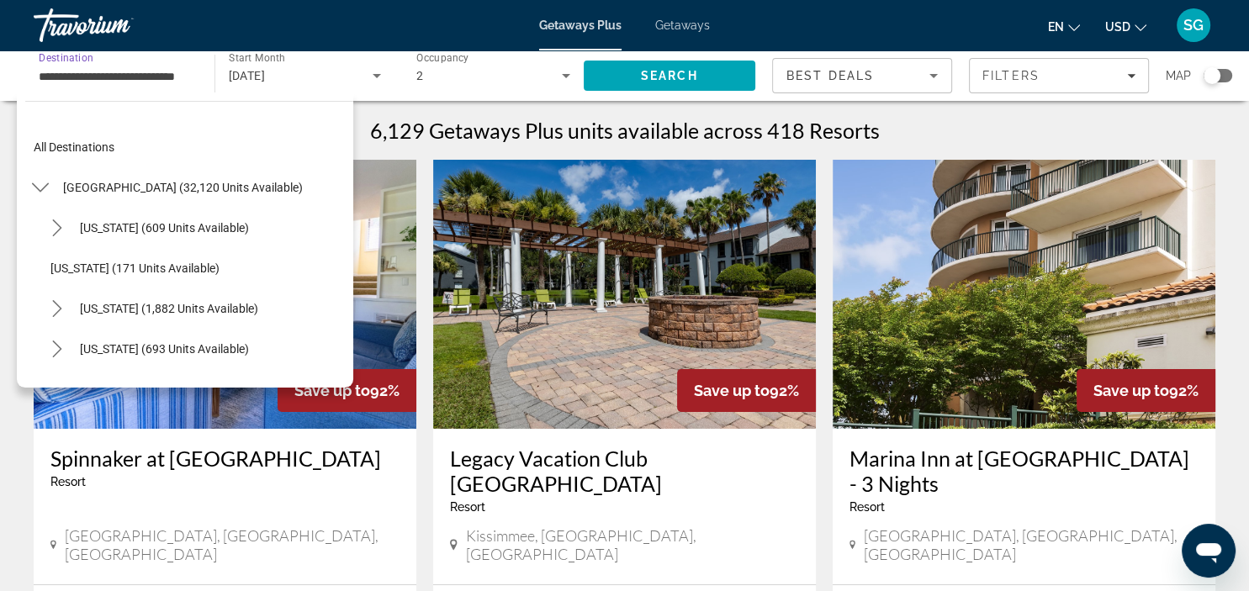
scroll to position [262, 0]
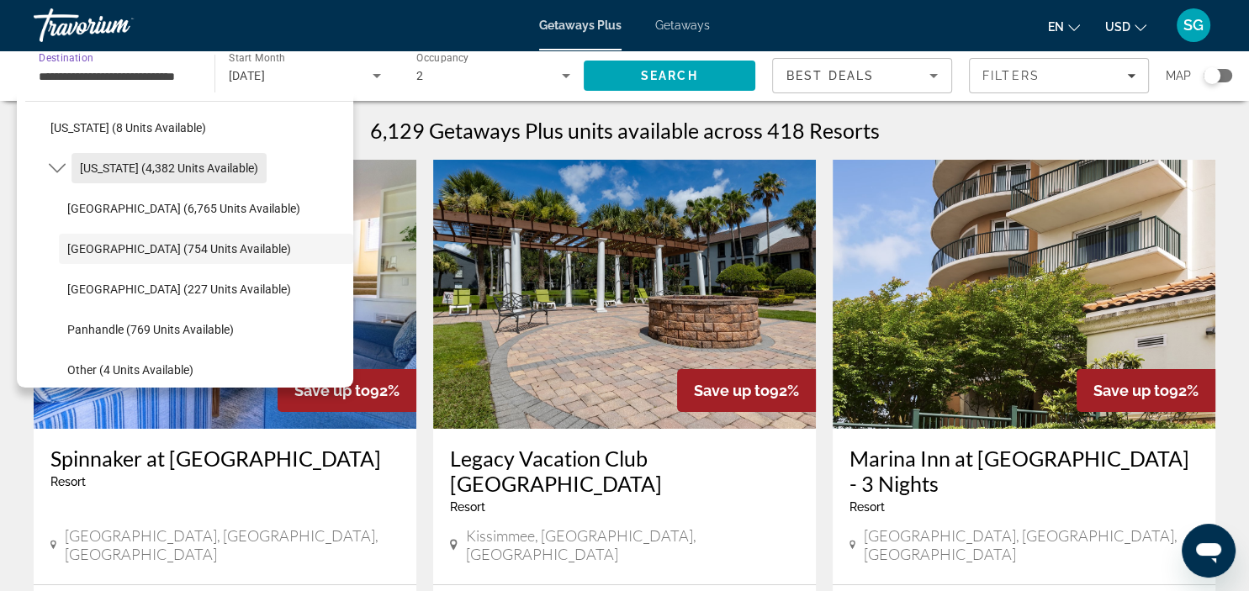
click at [126, 166] on span "[US_STATE] (4,382 units available)" at bounding box center [169, 167] width 178 height 13
type input "**********"
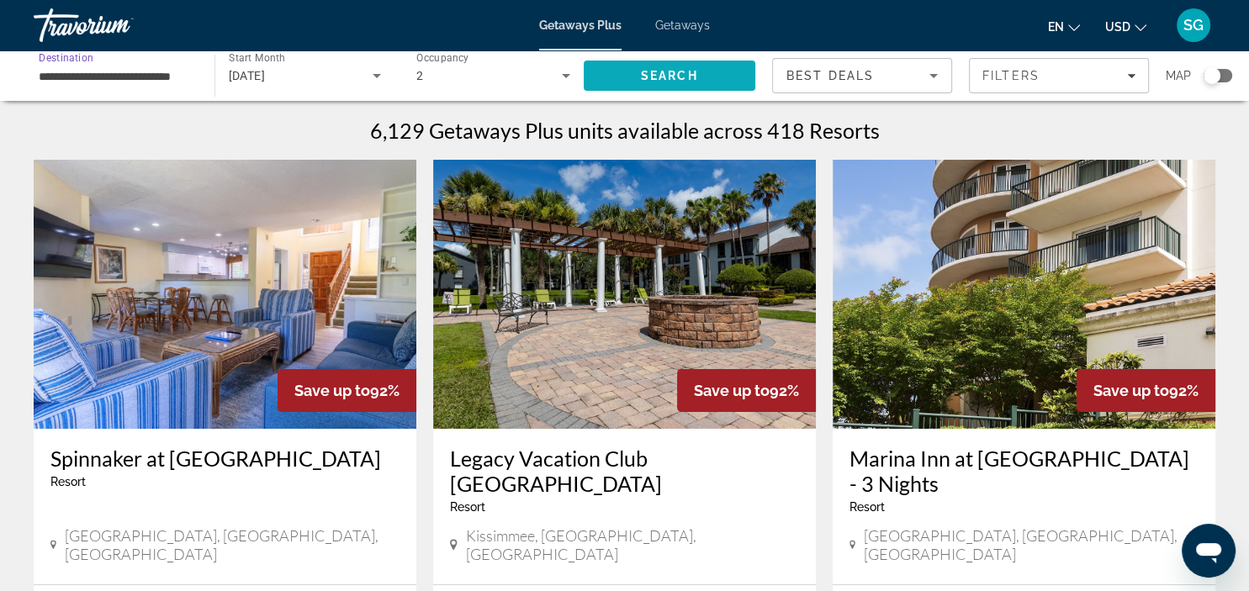
click at [679, 78] on span "Search" at bounding box center [669, 75] width 57 height 13
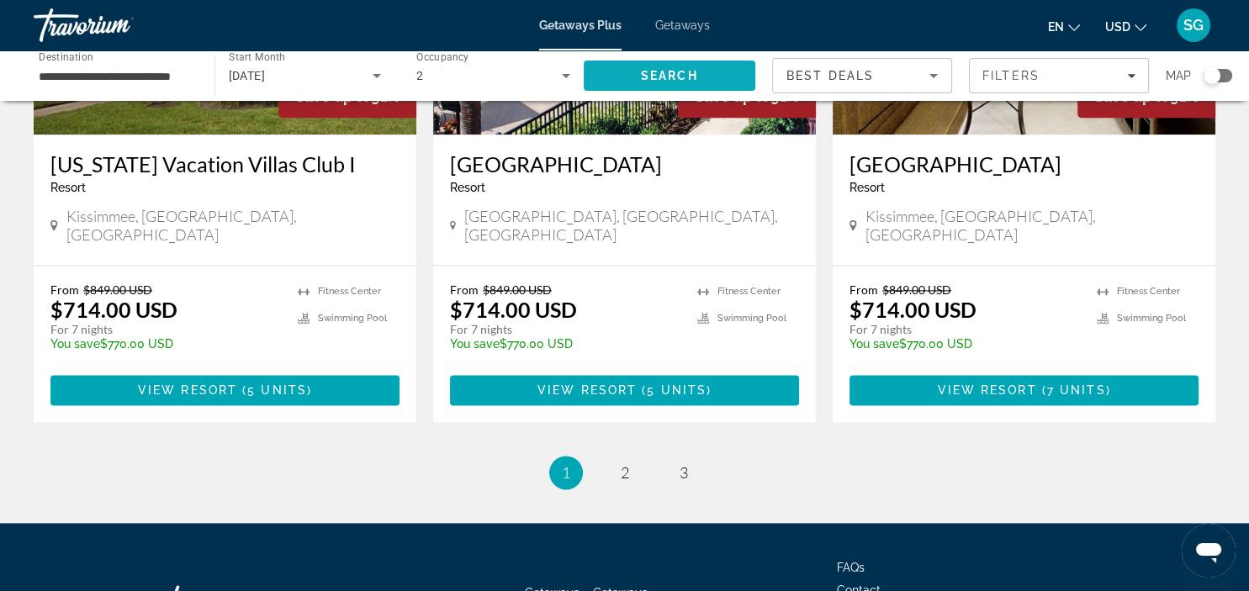
scroll to position [2131, 0]
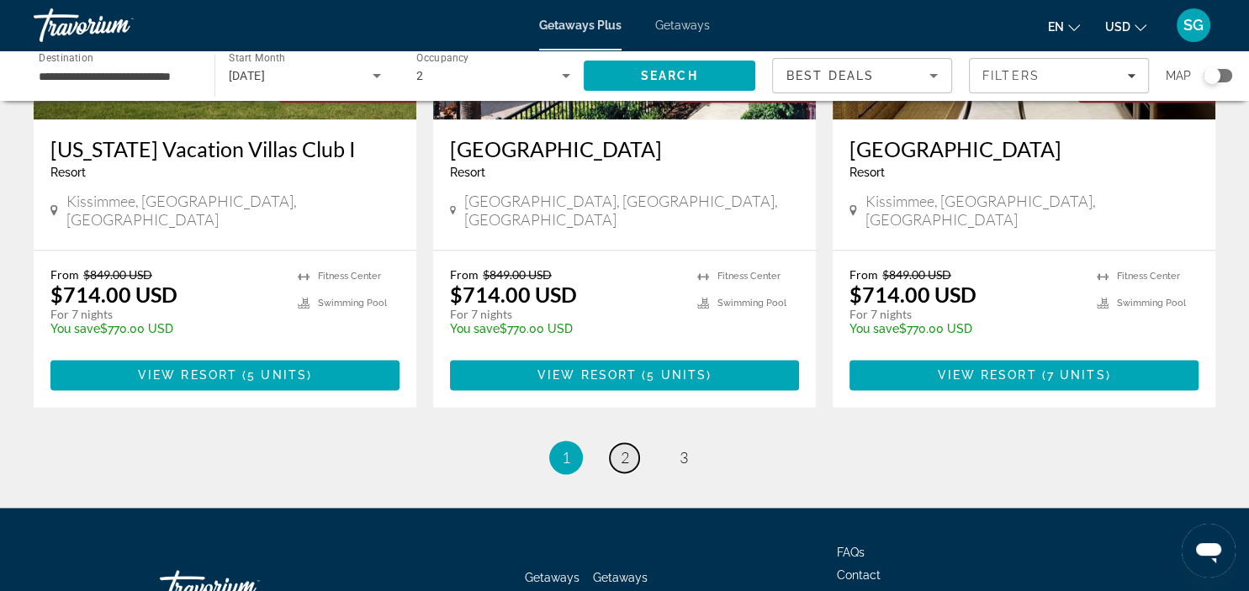
click at [622, 448] on span "2" at bounding box center [625, 457] width 8 height 19
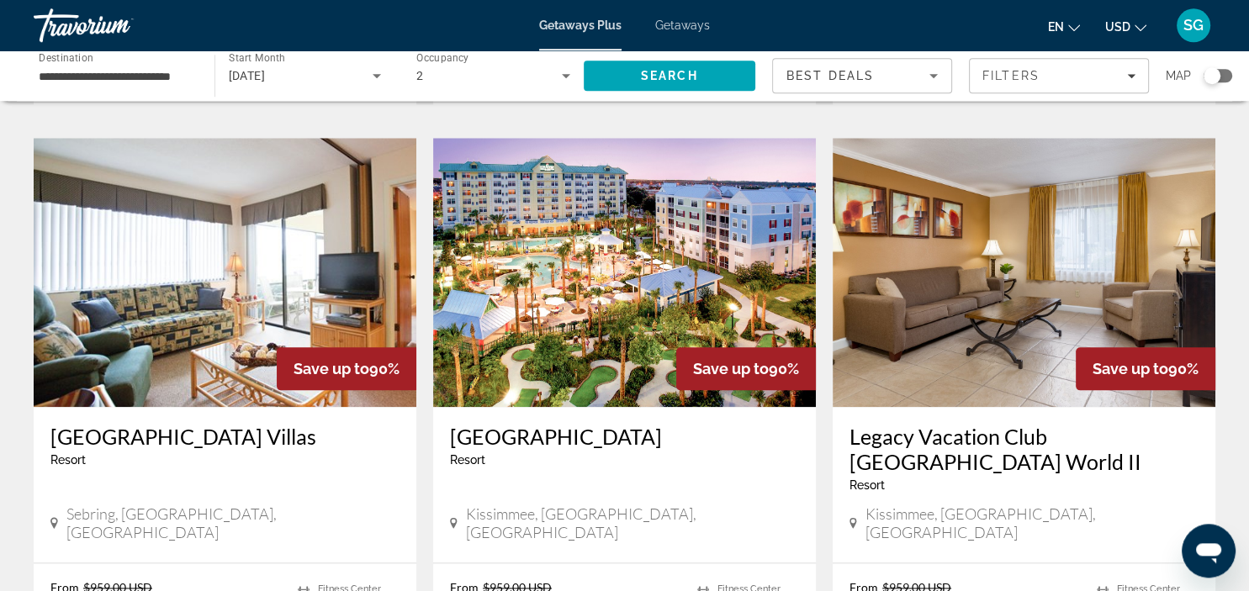
scroll to position [1865, 0]
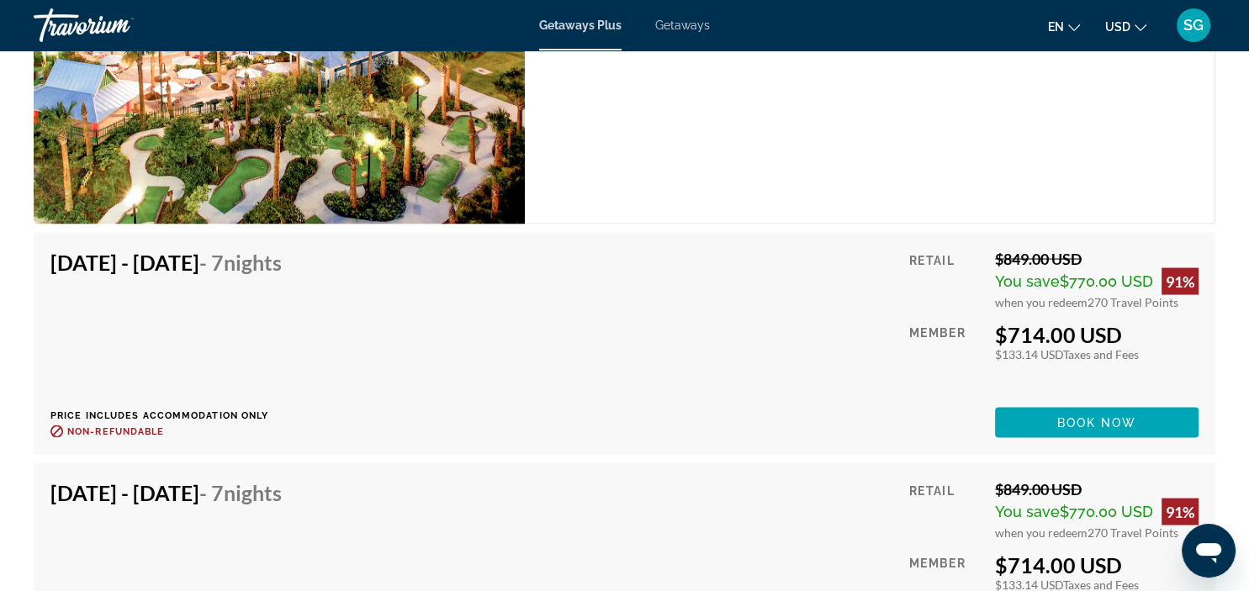
scroll to position [3109, 0]
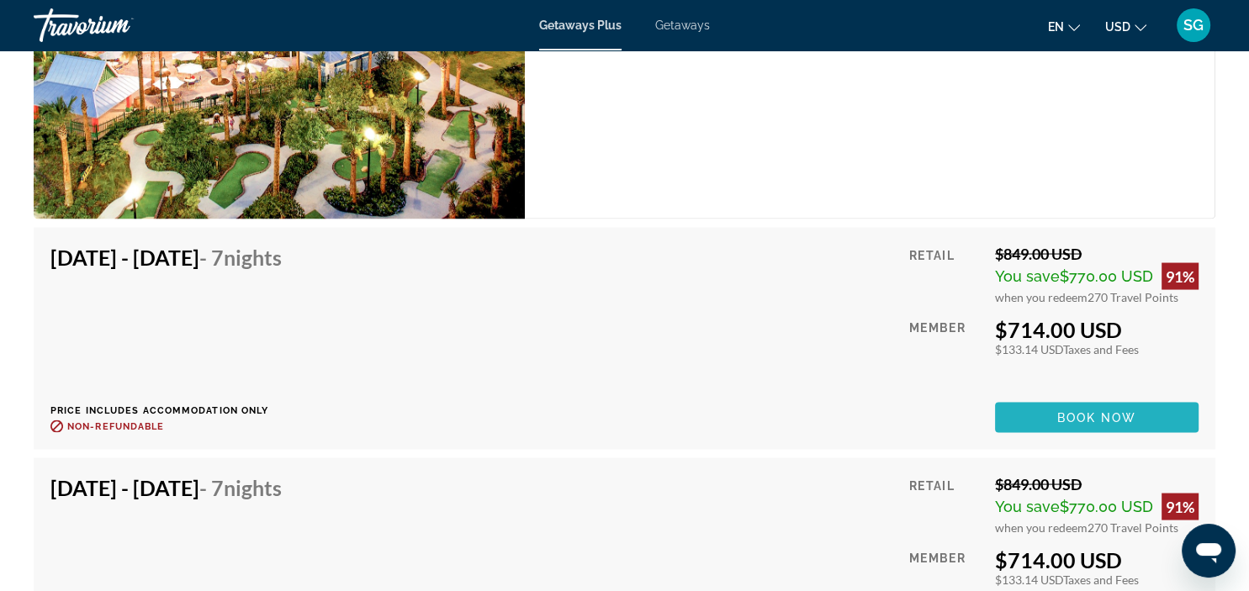
click at [1111, 406] on span "Main content" at bounding box center [1097, 417] width 204 height 40
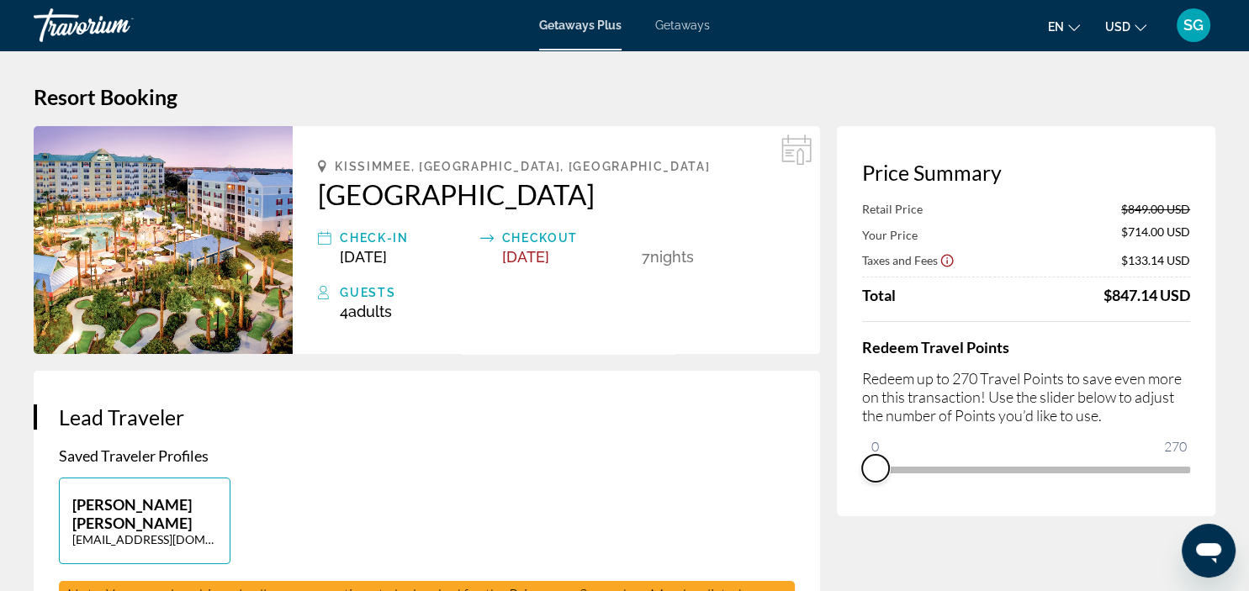
drag, startPoint x: 1183, startPoint y: 495, endPoint x: 847, endPoint y: 525, distance: 337.0
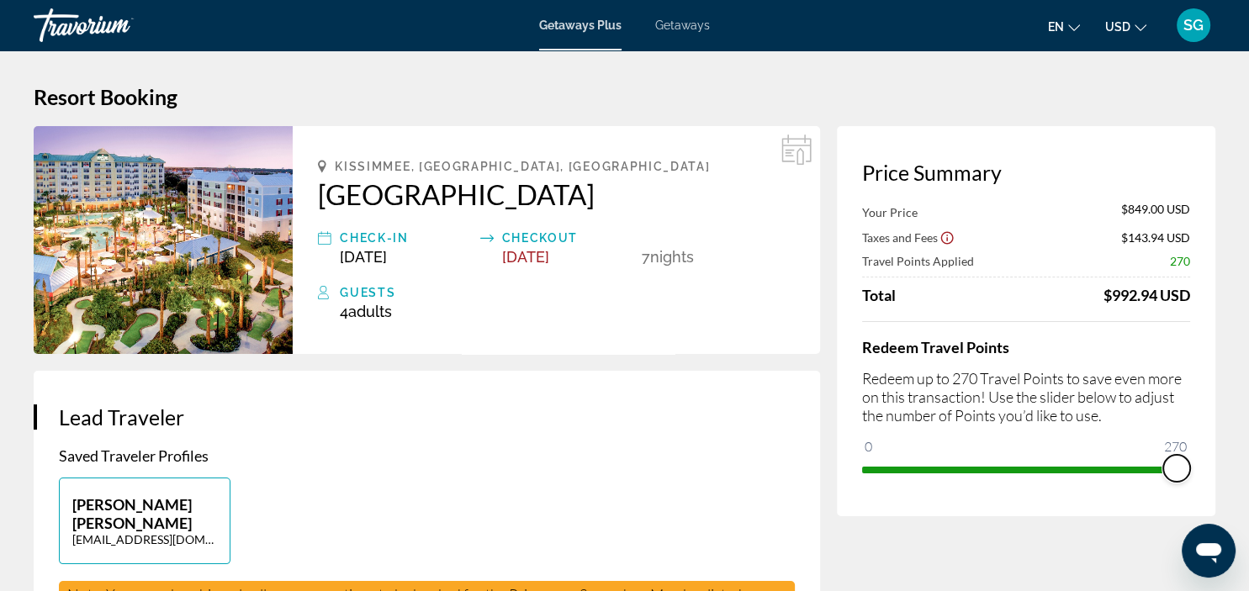
drag, startPoint x: 880, startPoint y: 447, endPoint x: 1233, endPoint y: 437, distance: 353.4
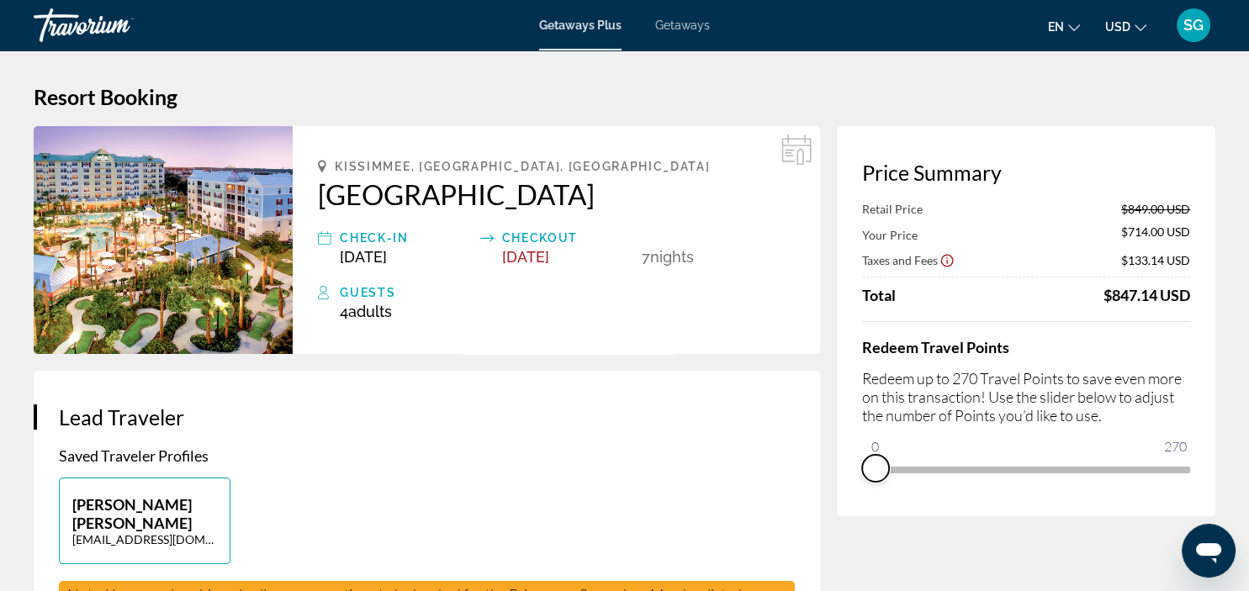
drag, startPoint x: 1176, startPoint y: 490, endPoint x: 843, endPoint y: 522, distance: 334.6
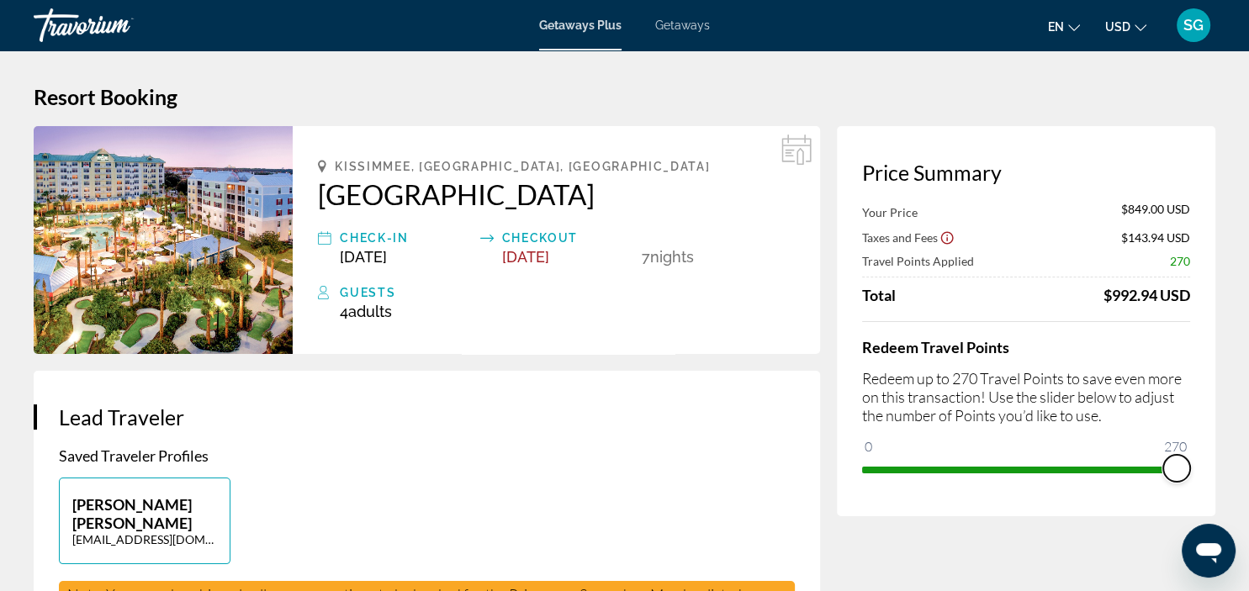
drag, startPoint x: 872, startPoint y: 449, endPoint x: 1198, endPoint y: 449, distance: 325.5
click at [1198, 449] on div "Price Summary Your Price $849.00 USD Taxes and Fees $143.94 USD Travel Points A…" at bounding box center [1026, 321] width 379 height 390
